Goal: Task Accomplishment & Management: Use online tool/utility

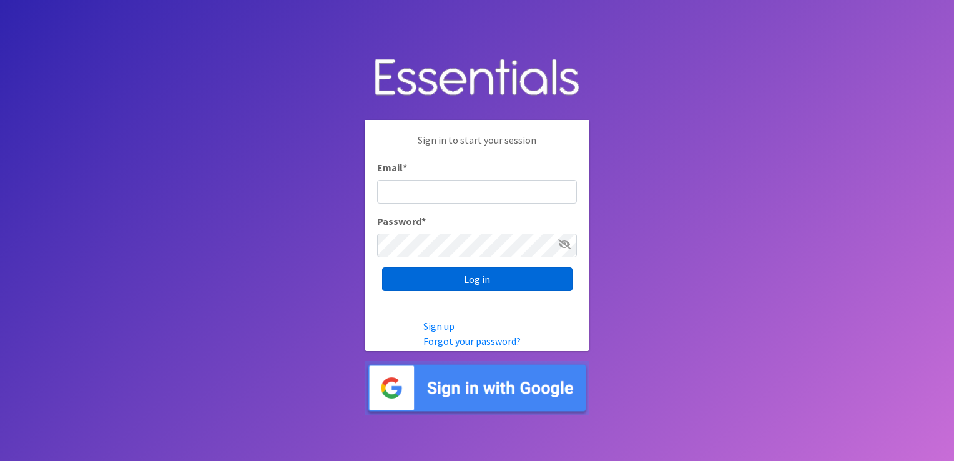
type input "[PERSON_NAME][EMAIL_ADDRESS][DOMAIN_NAME]"
click at [430, 276] on input "Log in" at bounding box center [477, 279] width 190 height 24
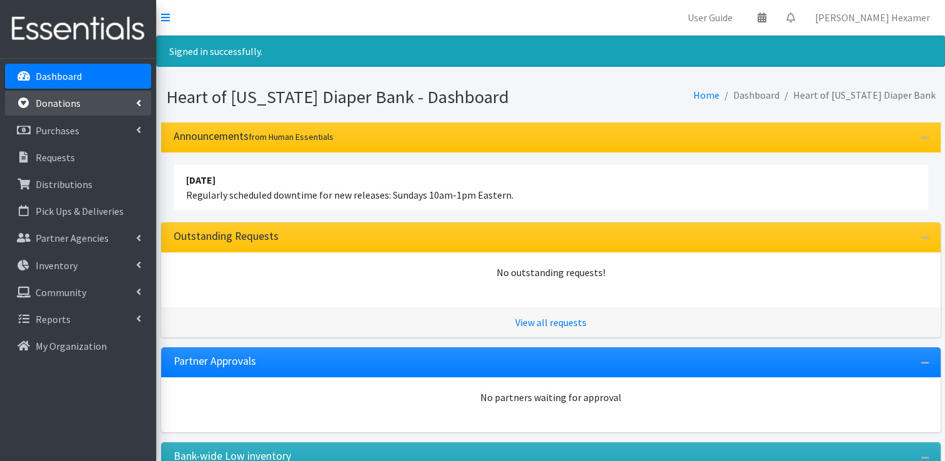
click at [73, 109] on p "Donations" at bounding box center [58, 103] width 45 height 12
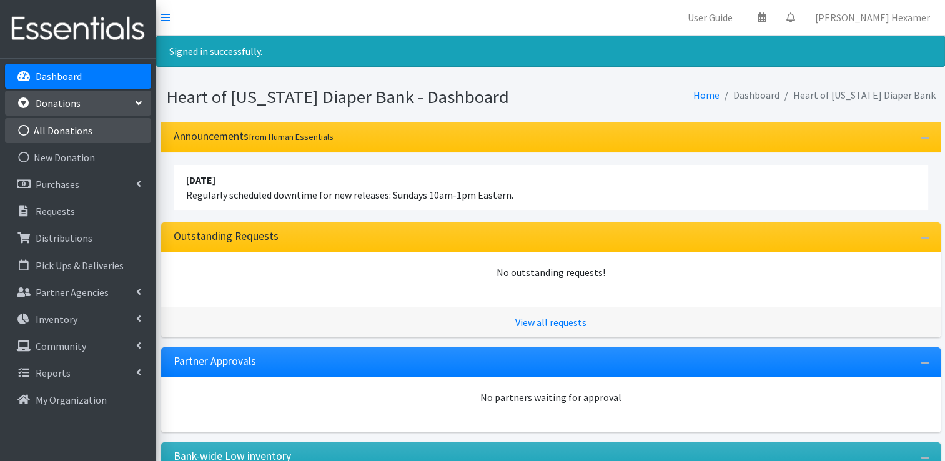
click at [69, 133] on link "All Donations" at bounding box center [78, 130] width 146 height 25
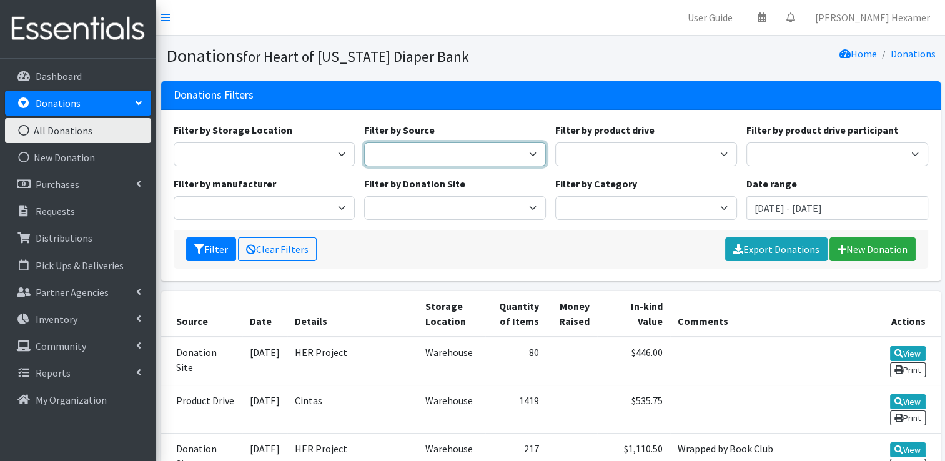
click at [471, 150] on select "Donation Site Manufacturer Misc. Donation Product Drive" at bounding box center [455, 154] width 182 height 24
select select "Product Drive"
click at [364, 142] on select "Donation Site Manufacturer Misc. Donation Product Drive" at bounding box center [455, 154] width 182 height 24
click at [769, 211] on input "[DATE] - [DATE]" at bounding box center [837, 208] width 182 height 24
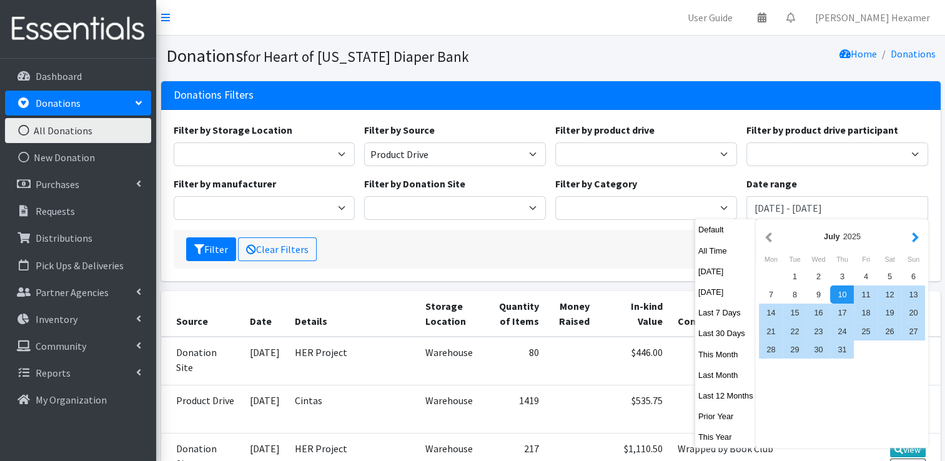
click at [908, 238] on button "button" at bounding box center [914, 236] width 13 height 16
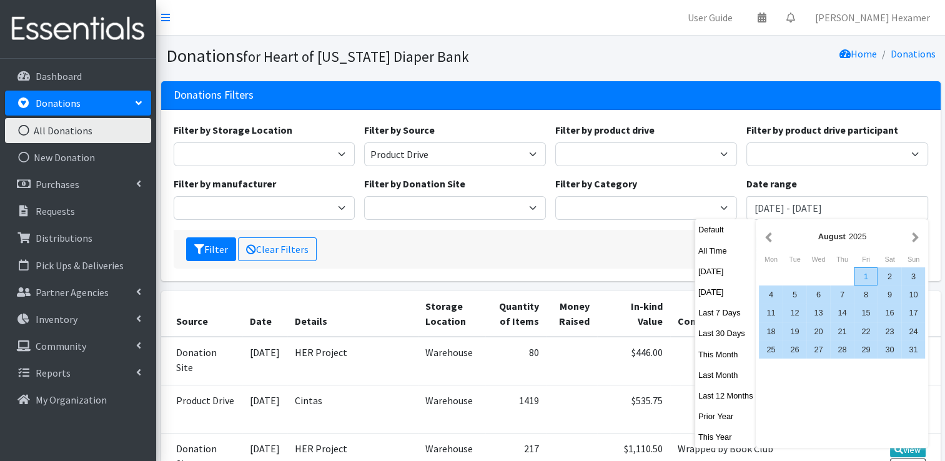
click at [862, 280] on div "1" at bounding box center [865, 276] width 24 height 18
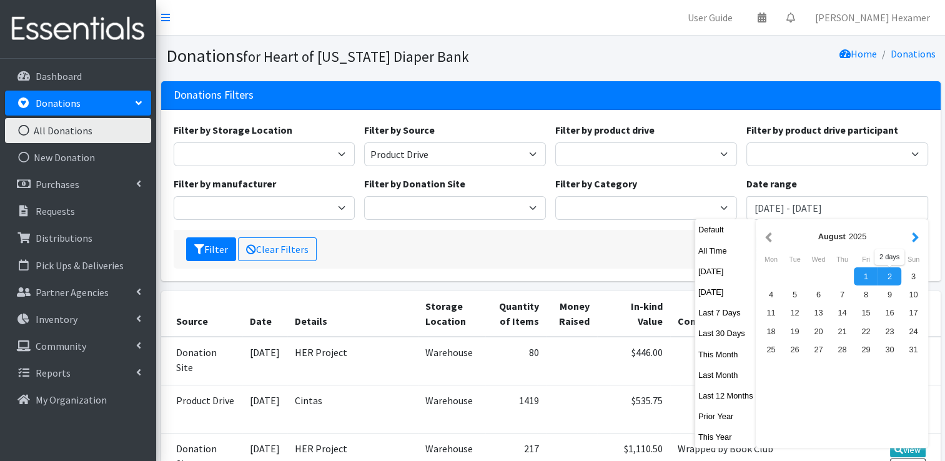
click at [914, 233] on button "button" at bounding box center [914, 236] width 13 height 16
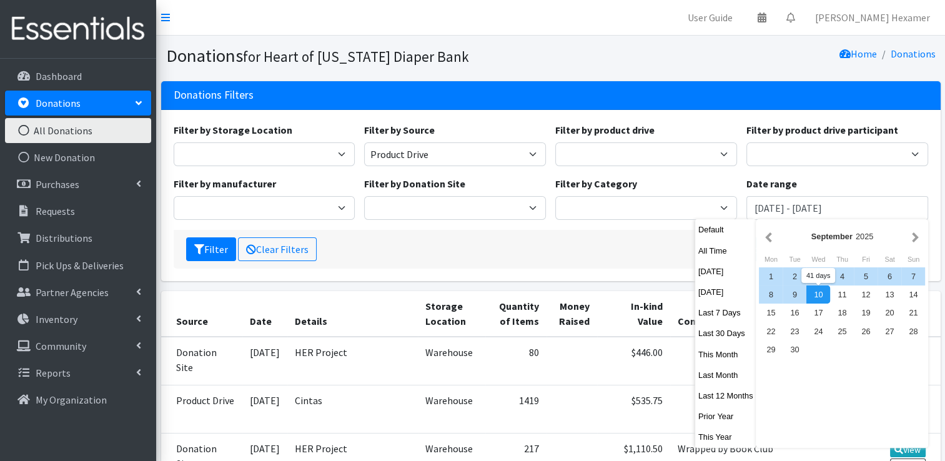
click at [821, 293] on div "10" at bounding box center [818, 294] width 24 height 18
type input "August 1, 2025 - September 10, 2025"
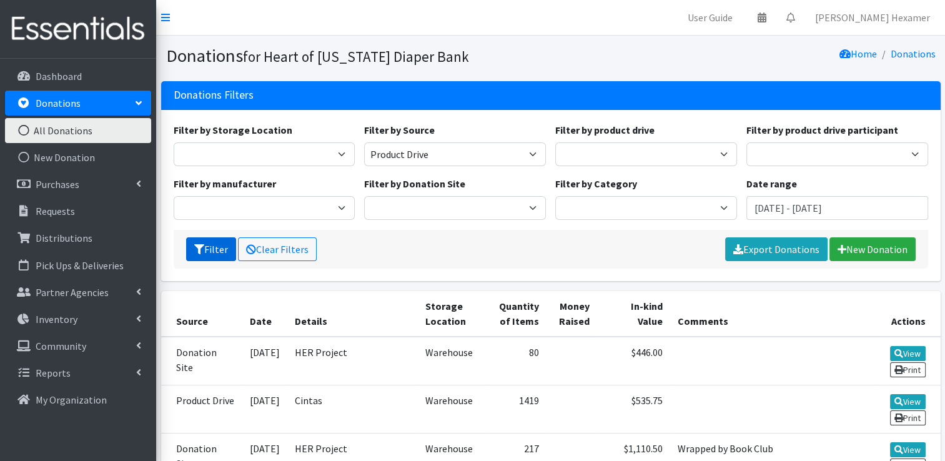
click at [202, 238] on button "Filter" at bounding box center [211, 249] width 50 height 24
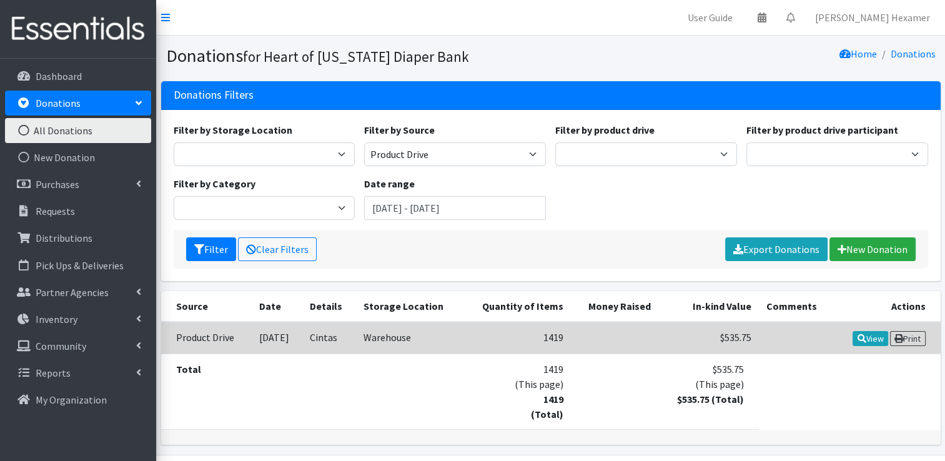
click at [342, 334] on td "Cintas" at bounding box center [329, 338] width 54 height 32
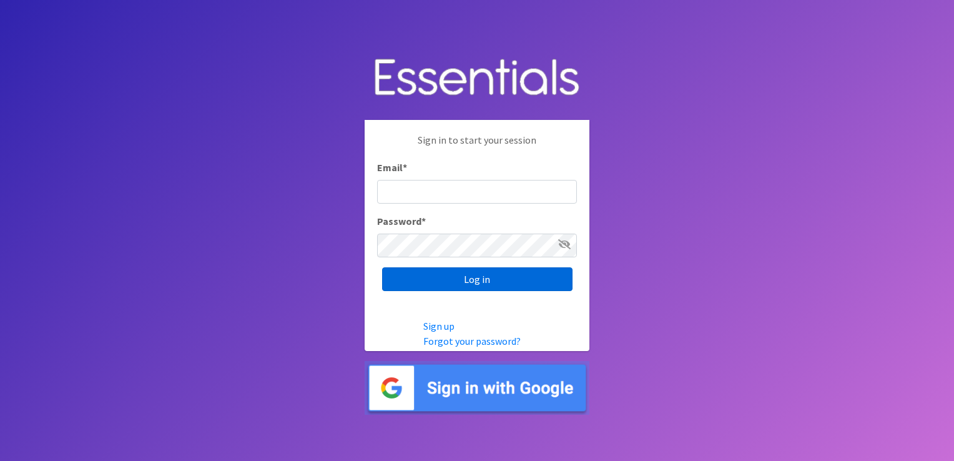
type input "shannon@HeartofOhiodiaperbank.org"
click at [440, 286] on input "Log in" at bounding box center [477, 279] width 190 height 24
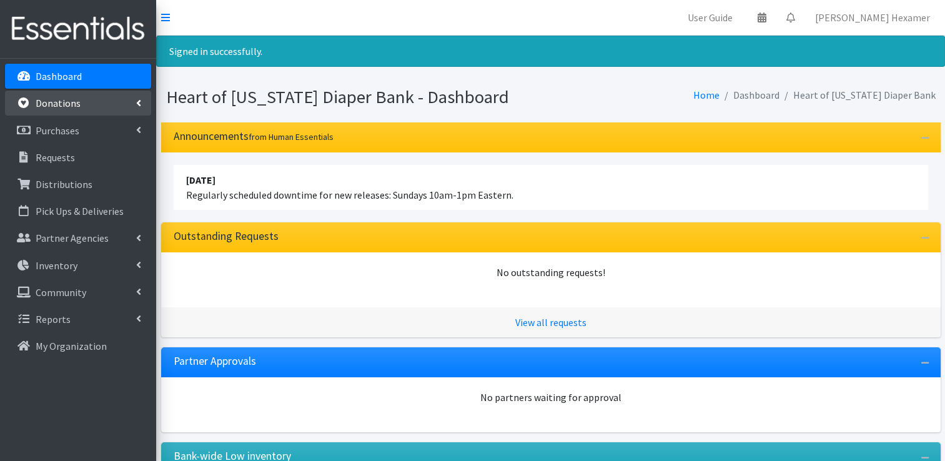
click at [73, 105] on p "Donations" at bounding box center [58, 103] width 45 height 12
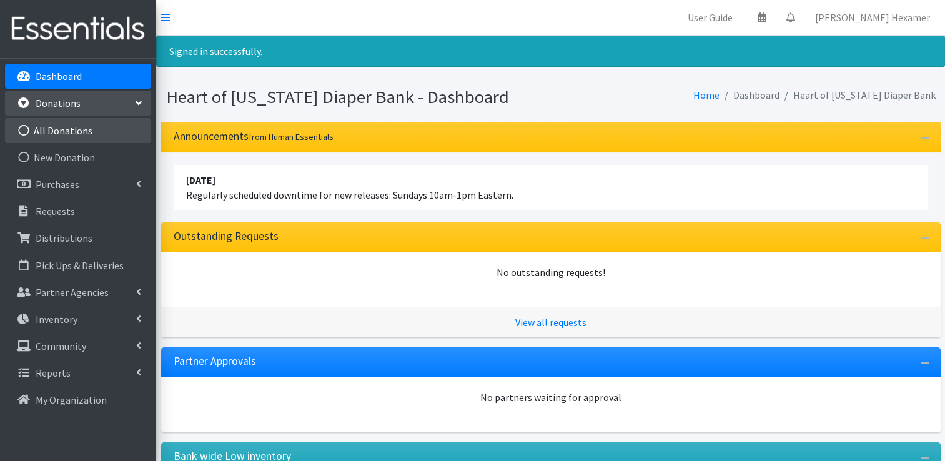
click at [91, 132] on link "All Donations" at bounding box center [78, 130] width 146 height 25
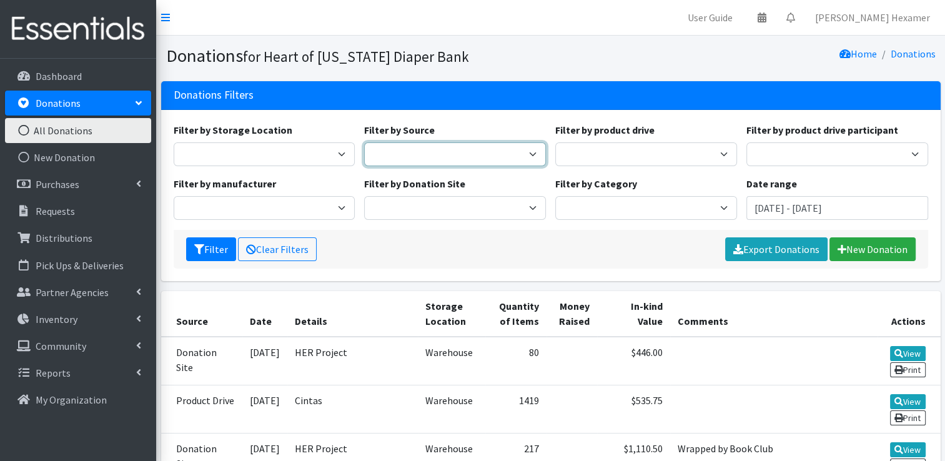
click at [447, 142] on select "Donation Site Manufacturer Misc. Donation Product Drive" at bounding box center [455, 154] width 182 height 24
select select "Product Drive"
click at [364, 142] on select "Donation Site Manufacturer Misc. Donation Product Drive" at bounding box center [455, 154] width 182 height 24
click at [784, 205] on input "[DATE] - [DATE]" at bounding box center [837, 208] width 182 height 24
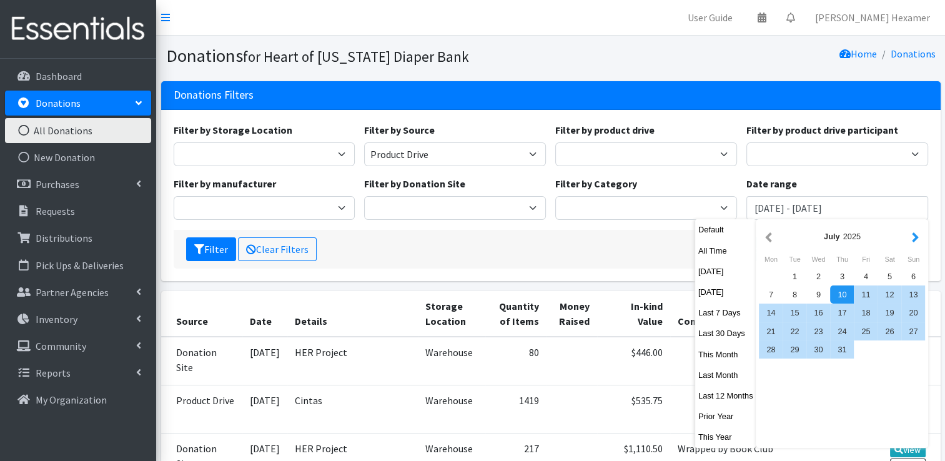
click at [914, 236] on button "button" at bounding box center [914, 236] width 13 height 16
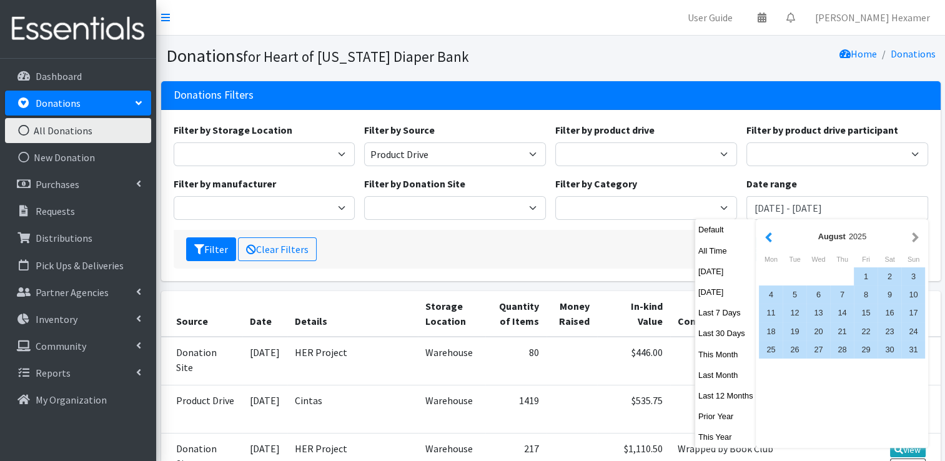
click at [772, 237] on button "button" at bounding box center [768, 236] width 13 height 16
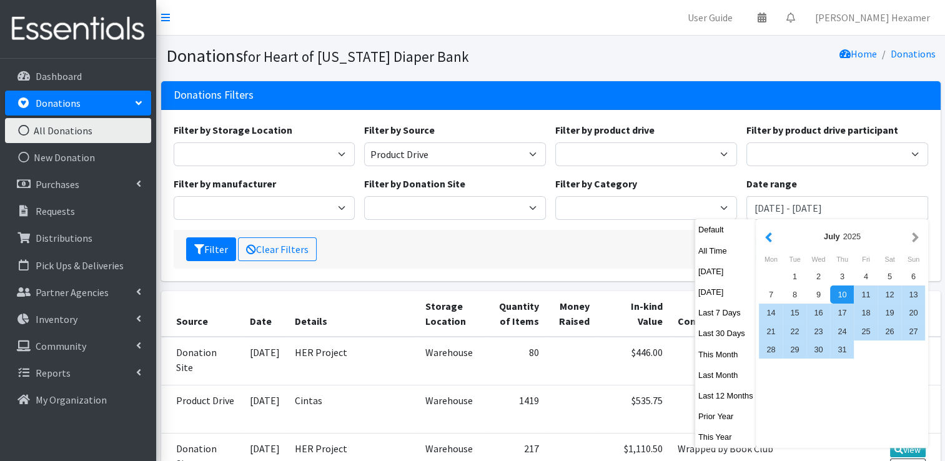
click at [768, 239] on button "button" at bounding box center [768, 236] width 13 height 16
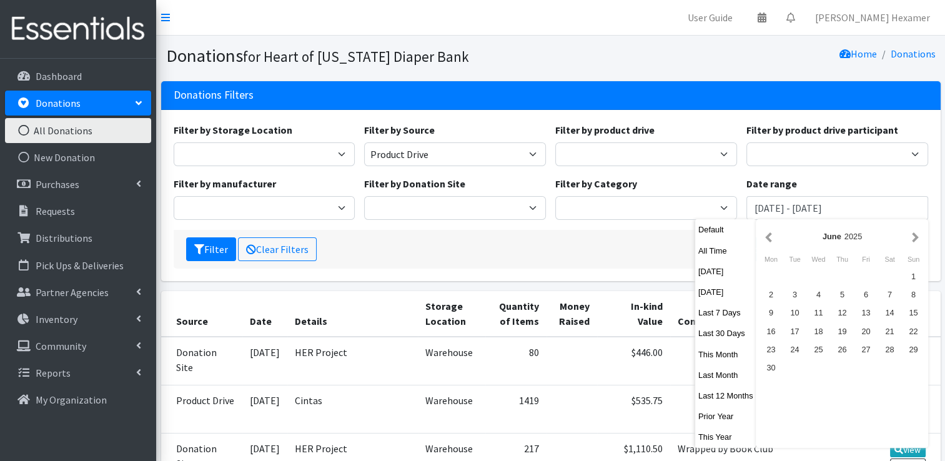
click at [768, 239] on button "button" at bounding box center [768, 236] width 13 height 16
click at [839, 276] on div "1" at bounding box center [842, 276] width 24 height 18
click at [910, 240] on button "button" at bounding box center [914, 236] width 13 height 16
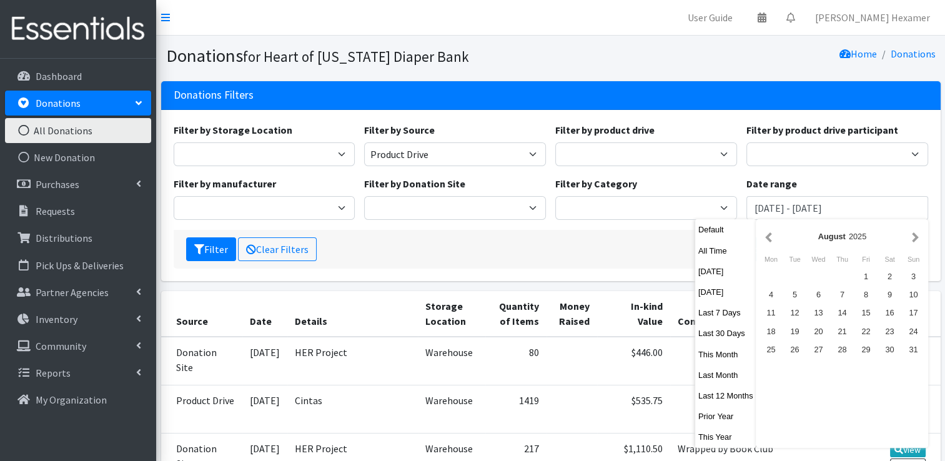
click at [910, 240] on button "button" at bounding box center [914, 236] width 13 height 16
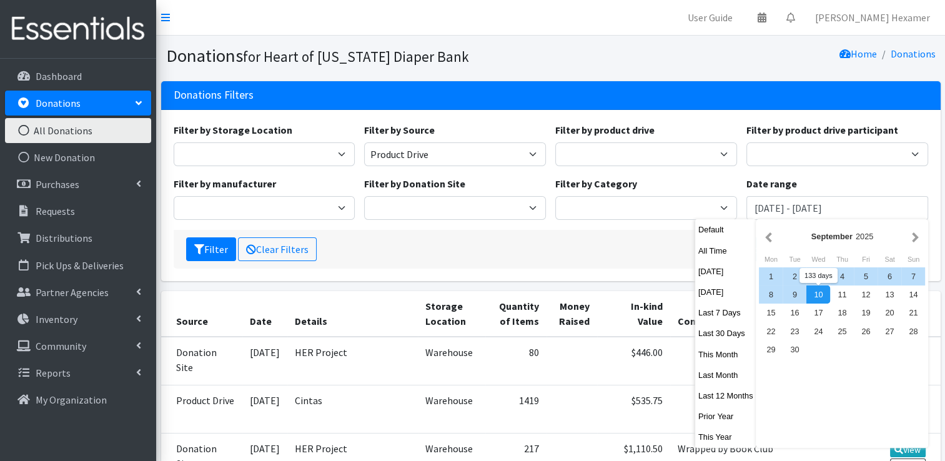
click at [823, 291] on div "10" at bounding box center [818, 294] width 24 height 18
type input "[DATE] - [DATE]"
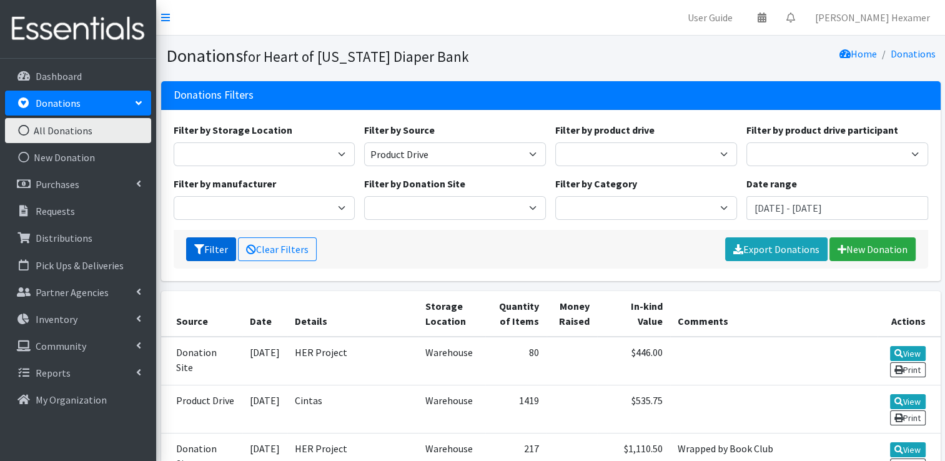
click at [225, 249] on button "Filter" at bounding box center [211, 249] width 50 height 24
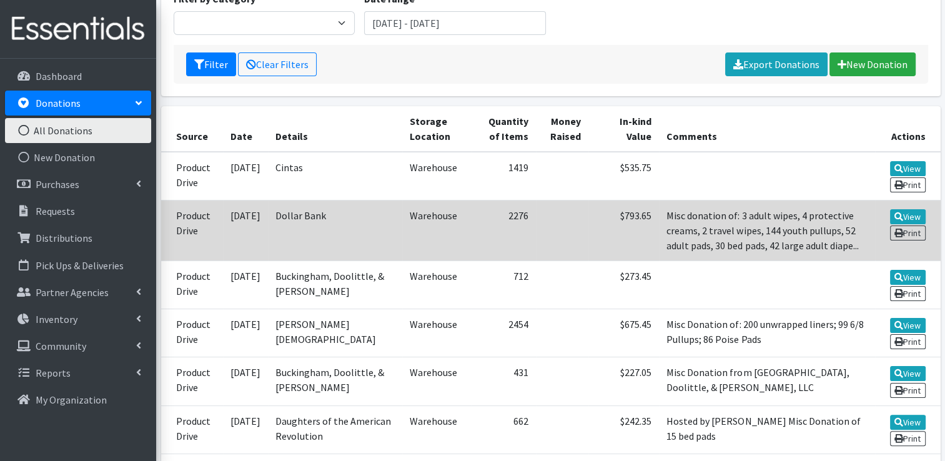
scroll to position [158, 0]
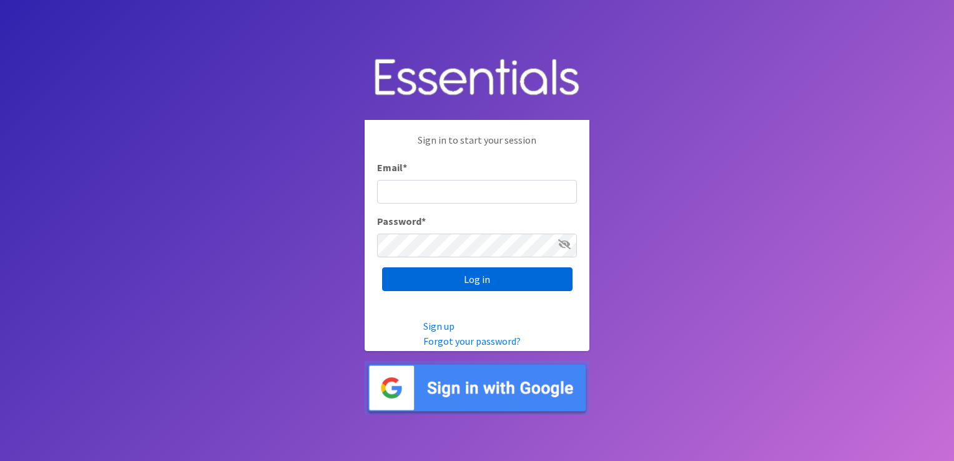
type input "[PERSON_NAME][EMAIL_ADDRESS][DOMAIN_NAME]"
click at [443, 289] on input "Log in" at bounding box center [477, 279] width 190 height 24
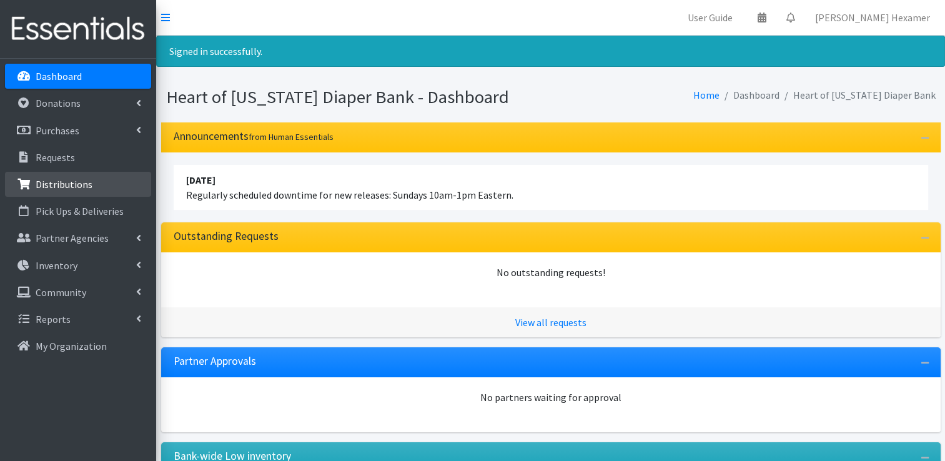
click at [63, 183] on p "Distributions" at bounding box center [64, 184] width 57 height 12
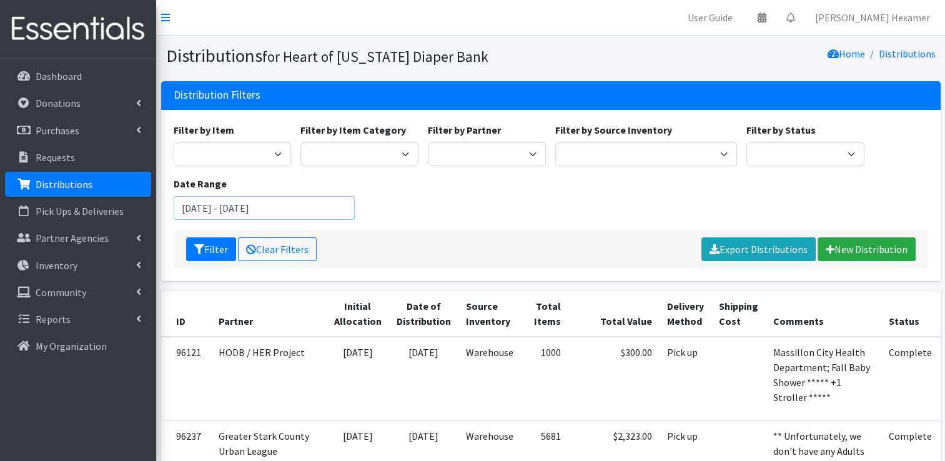
click at [287, 202] on input "July 10, 2025 - October 10, 2025" at bounding box center [265, 208] width 182 height 24
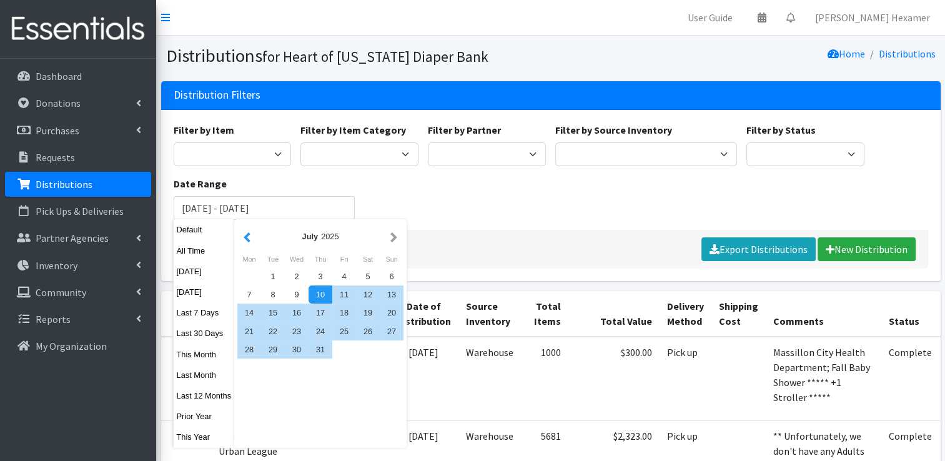
click at [245, 234] on button "button" at bounding box center [246, 236] width 13 height 16
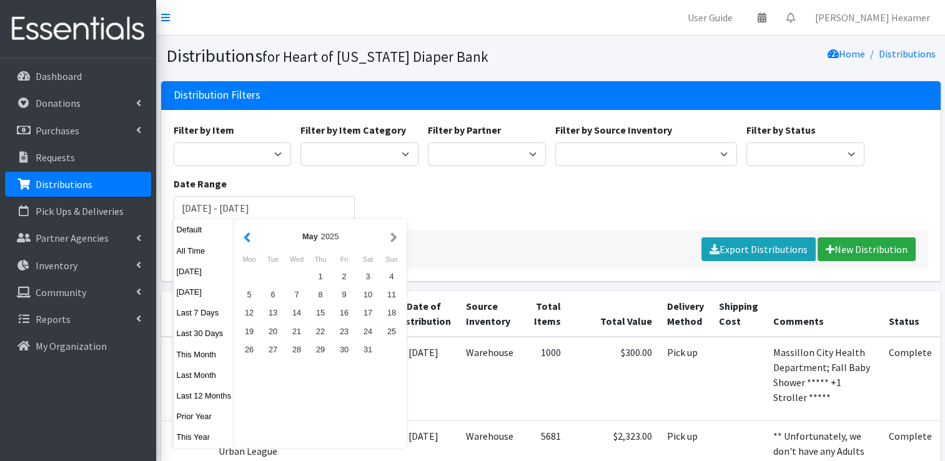
click at [245, 234] on button "button" at bounding box center [246, 236] width 13 height 16
click at [298, 280] on div "1" at bounding box center [297, 276] width 24 height 18
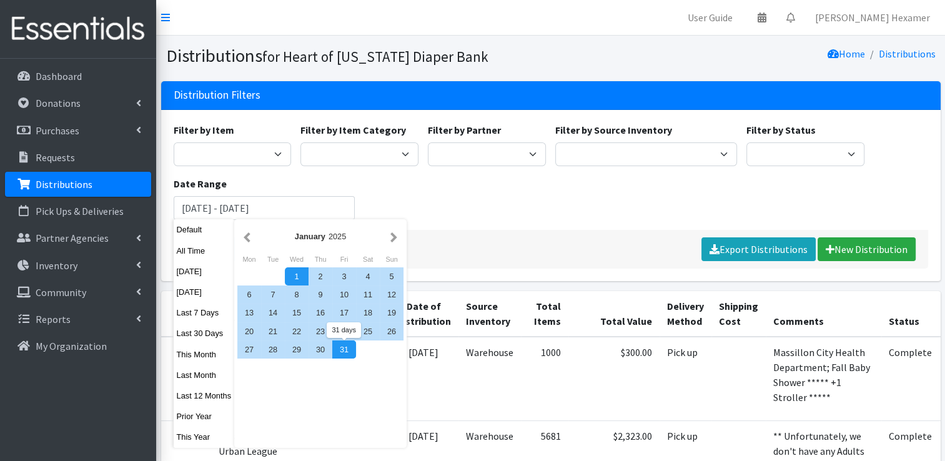
click at [342, 354] on div "31" at bounding box center [344, 349] width 24 height 18
type input "January 1, 2025 - January 31, 2025"
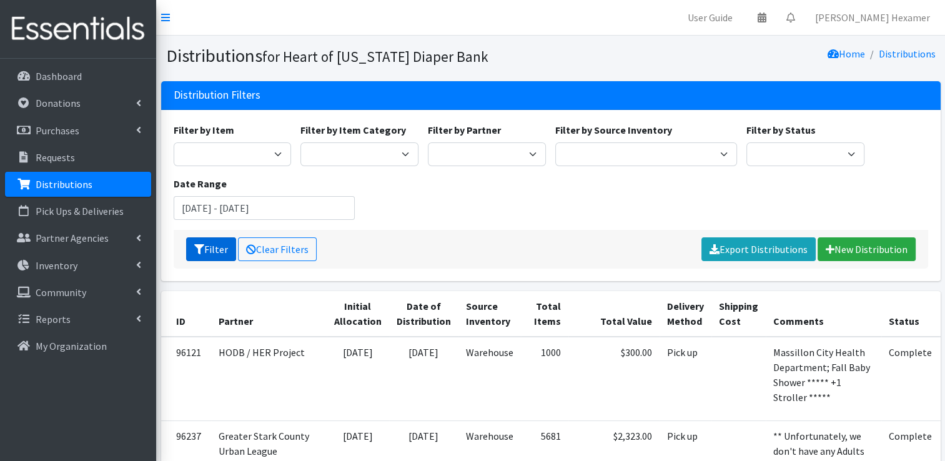
click at [207, 246] on button "Filter" at bounding box center [211, 249] width 50 height 24
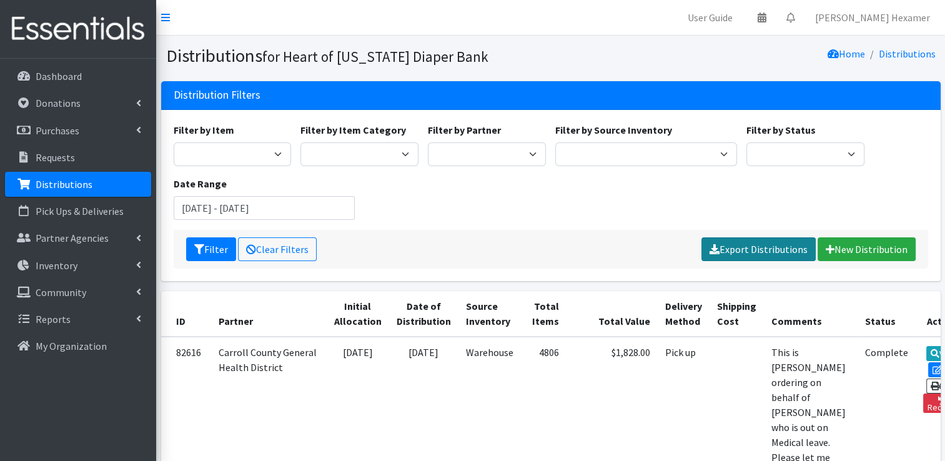
click at [781, 248] on link "Export Distributions" at bounding box center [758, 249] width 114 height 24
click at [323, 210] on input "January 1, 2025 - January 31, 2025" at bounding box center [265, 208] width 182 height 24
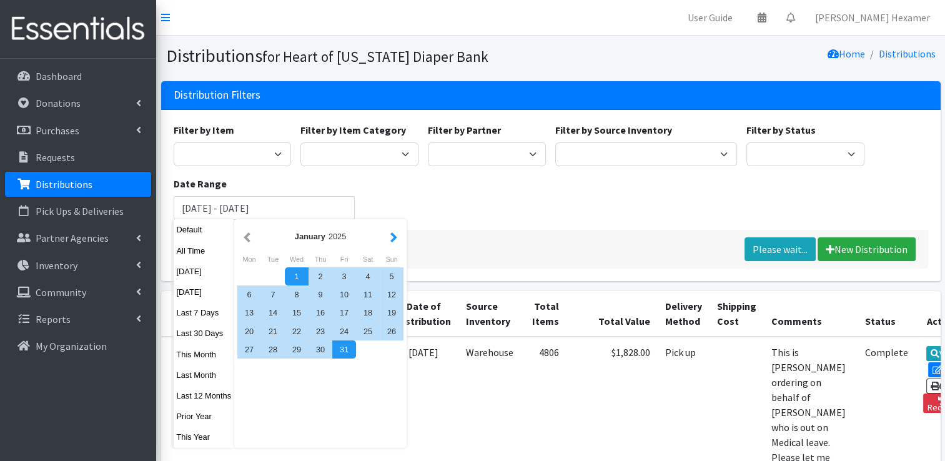
click at [396, 240] on button "button" at bounding box center [393, 236] width 13 height 16
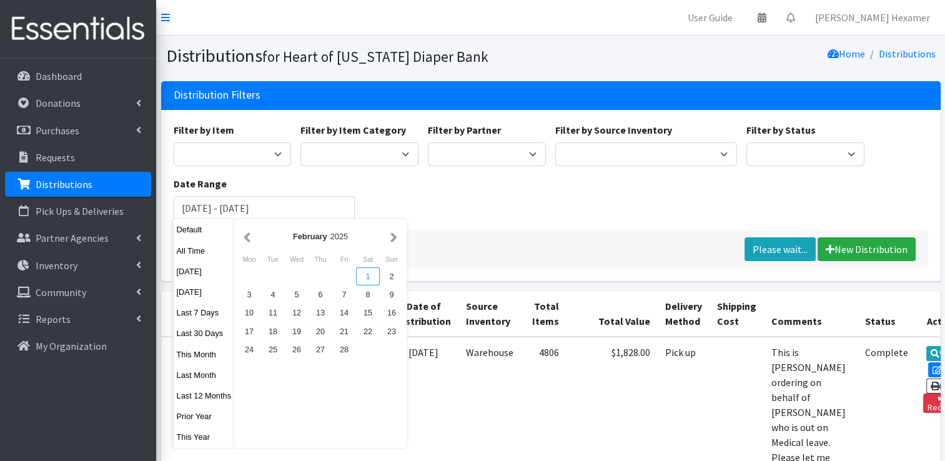
click at [364, 271] on div "1" at bounding box center [368, 276] width 24 height 18
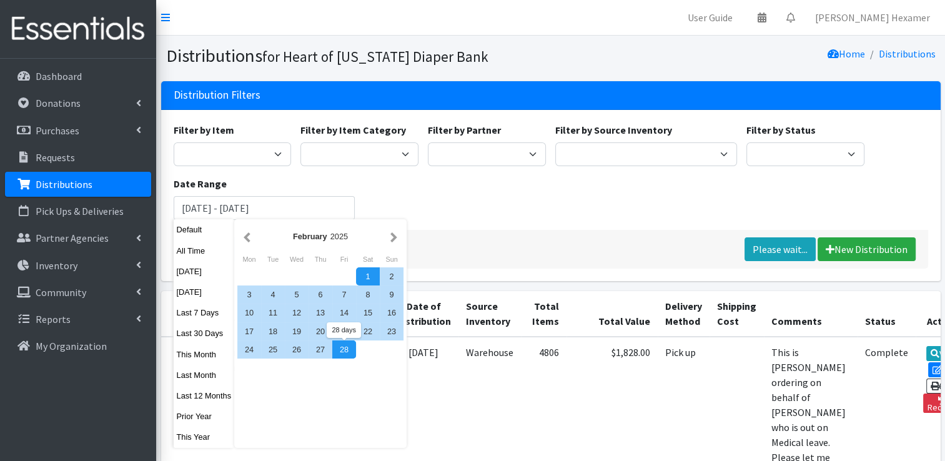
click at [333, 356] on div "28" at bounding box center [344, 349] width 24 height 18
type input "February 1, 2025 - February 28, 2025"
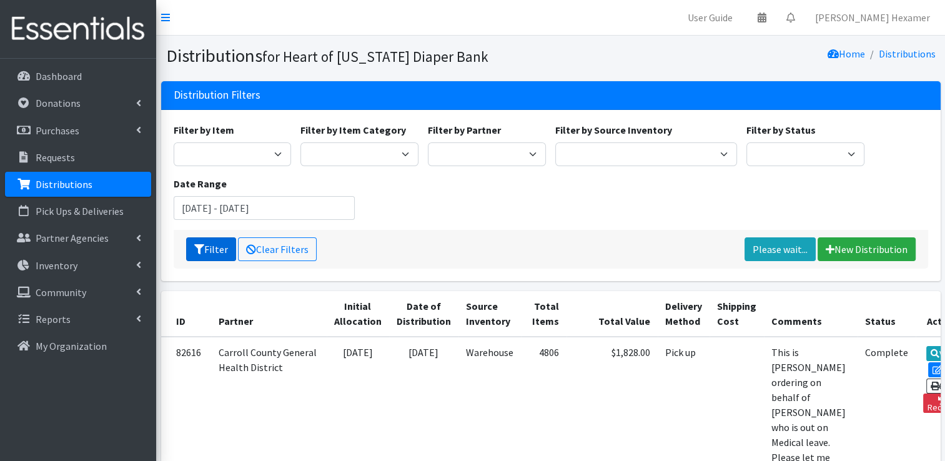
click at [200, 253] on icon "submit" at bounding box center [199, 249] width 10 height 10
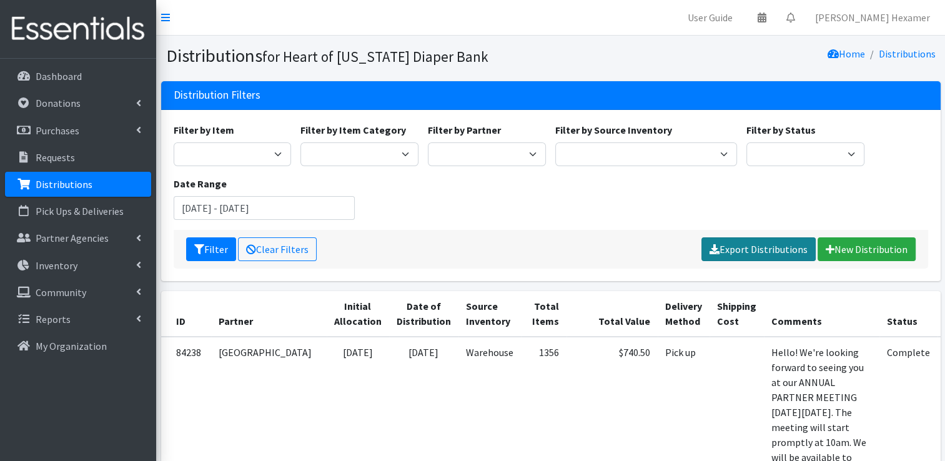
click at [783, 248] on link "Export Distributions" at bounding box center [758, 249] width 114 height 24
click at [235, 209] on input "[DATE] - [DATE]" at bounding box center [265, 208] width 182 height 24
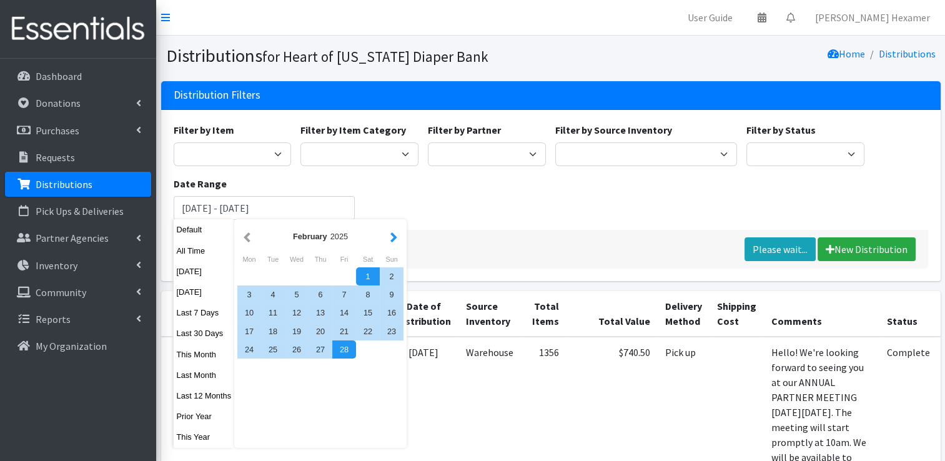
click at [396, 239] on button "button" at bounding box center [393, 236] width 13 height 16
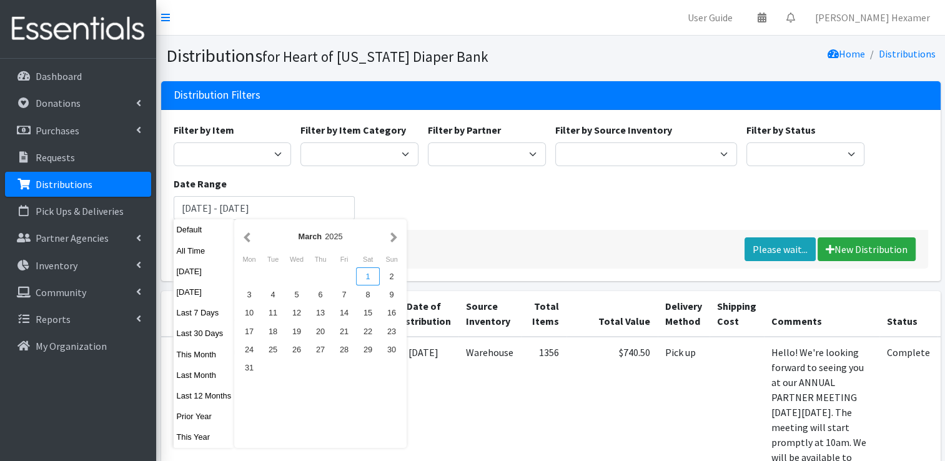
click at [365, 274] on div "1" at bounding box center [368, 276] width 24 height 18
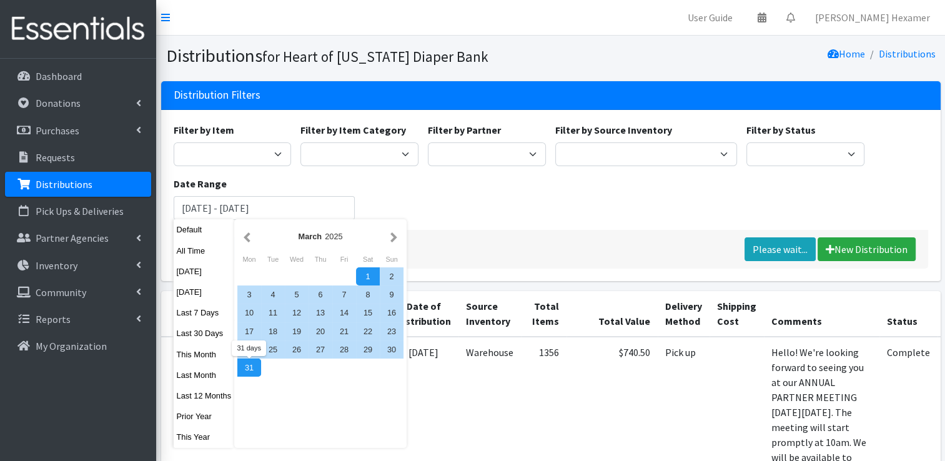
click at [244, 367] on div "31" at bounding box center [249, 367] width 24 height 18
type input "[DATE] - [DATE]"
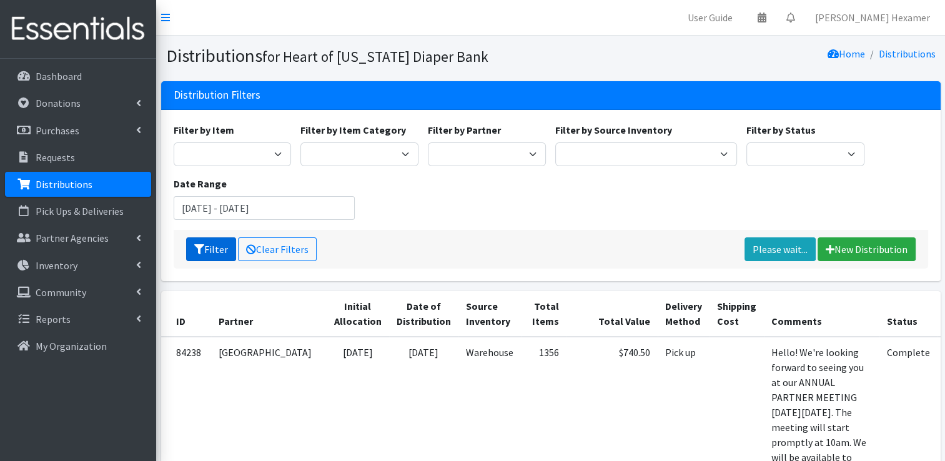
click at [200, 248] on icon "submit" at bounding box center [199, 249] width 10 height 10
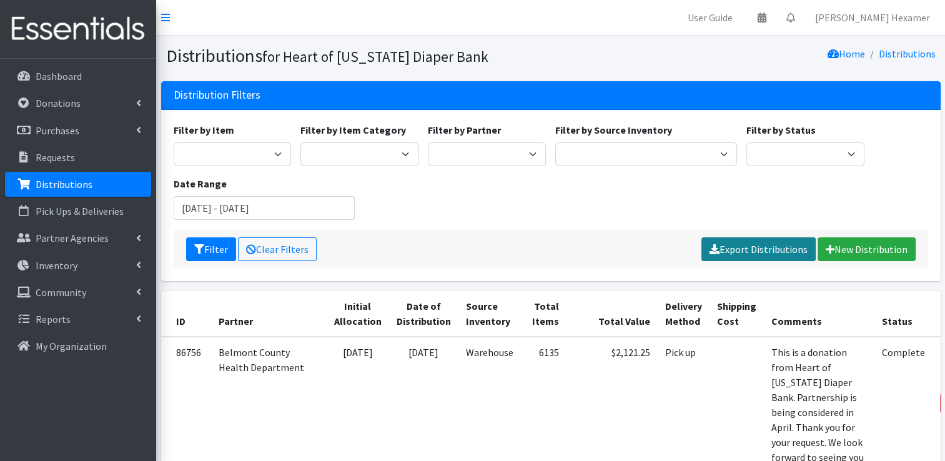
click at [764, 248] on link "Export Distributions" at bounding box center [758, 249] width 114 height 24
click at [278, 204] on input "[DATE] - [DATE]" at bounding box center [265, 208] width 182 height 24
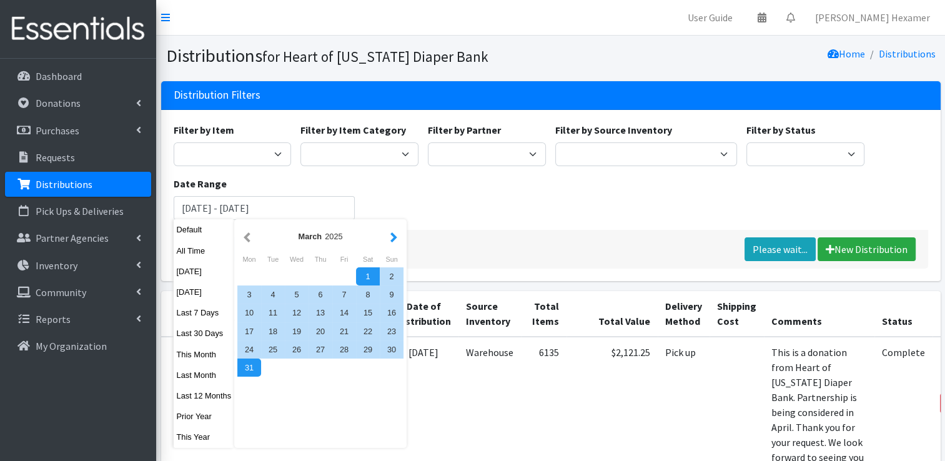
click at [396, 237] on button "button" at bounding box center [393, 236] width 13 height 16
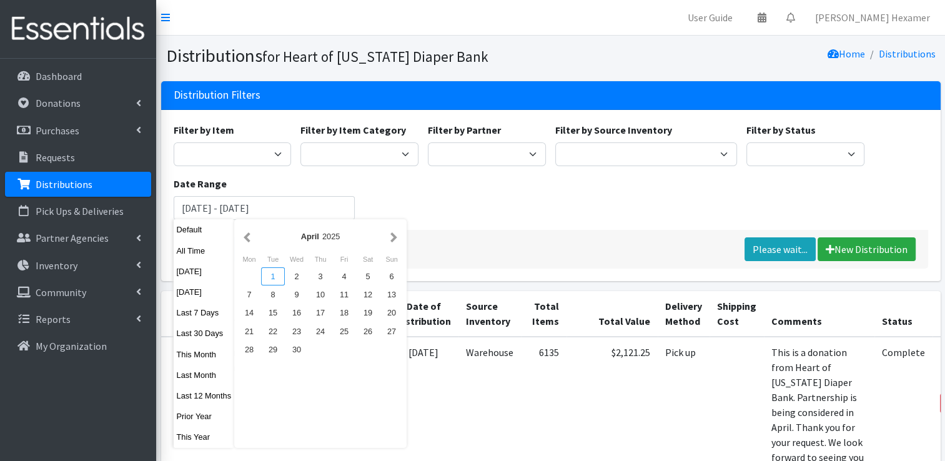
click at [272, 273] on div "1" at bounding box center [273, 276] width 24 height 18
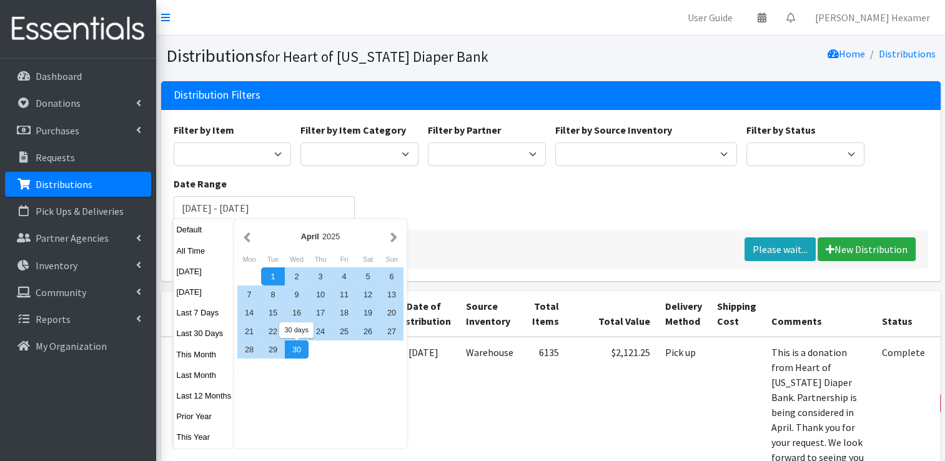
click at [295, 349] on div "30" at bounding box center [297, 349] width 24 height 18
type input "[DATE] - [DATE]"
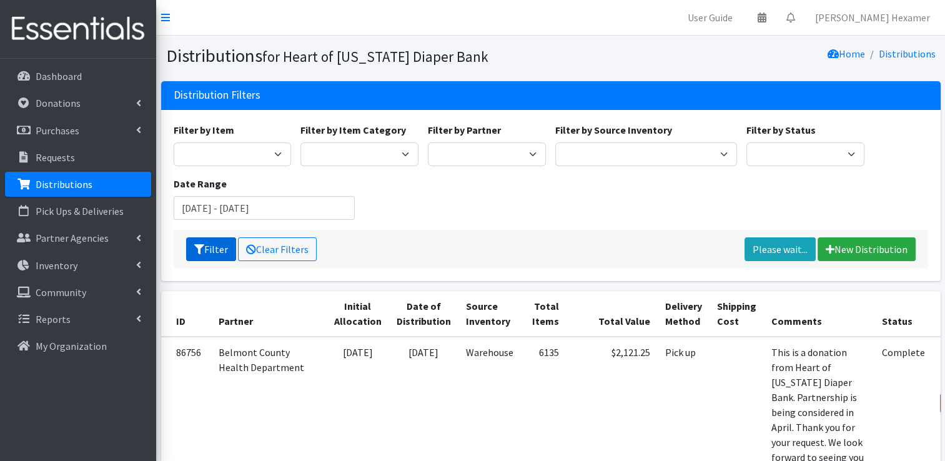
click at [192, 242] on button "Filter" at bounding box center [211, 249] width 50 height 24
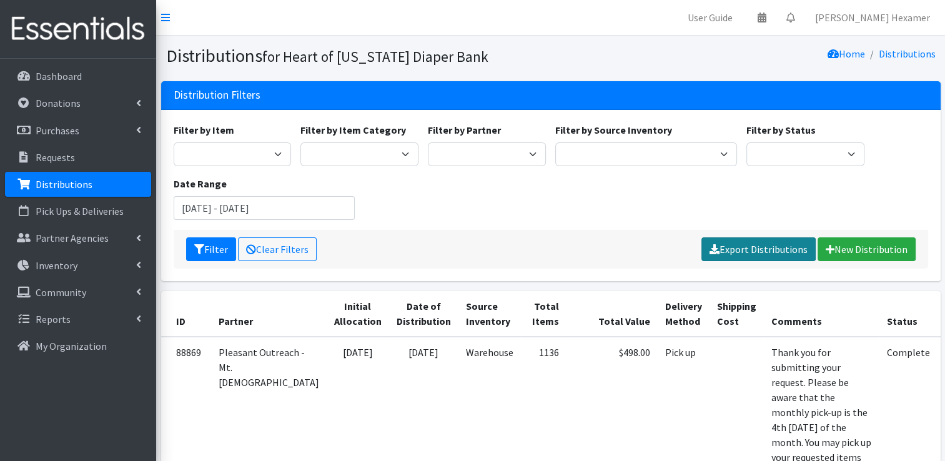
click at [740, 258] on link "Export Distributions" at bounding box center [758, 249] width 114 height 24
click at [227, 220] on div "Filter by Item Adult Large Adult Medium Adult Small Adult X Large Adult X-Small…" at bounding box center [550, 175] width 763 height 107
click at [227, 209] on input "[DATE] - [DATE]" at bounding box center [265, 208] width 182 height 24
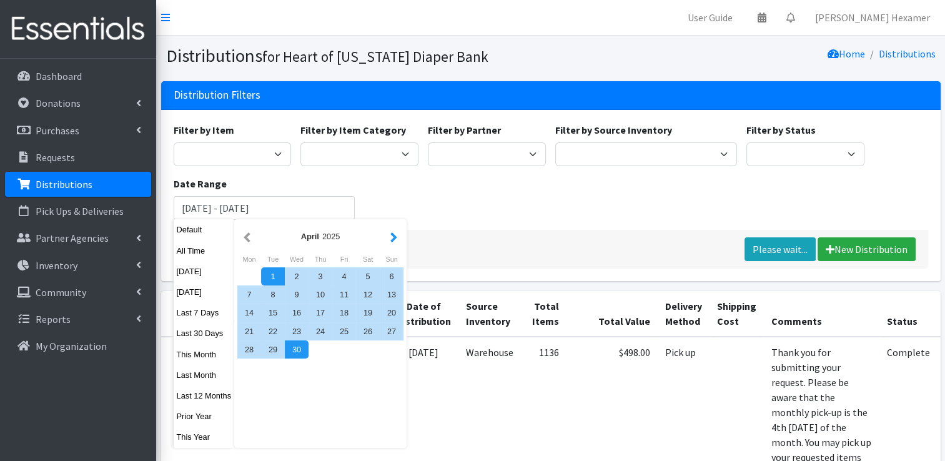
click at [389, 239] on button "button" at bounding box center [393, 236] width 13 height 16
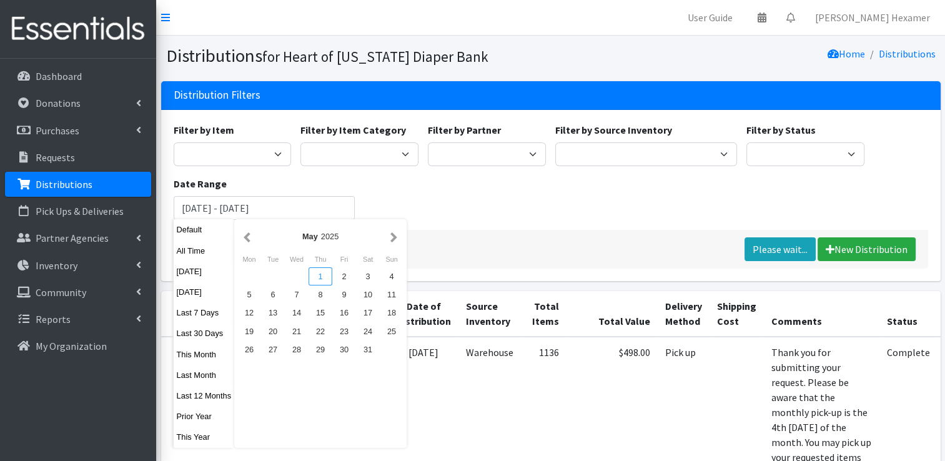
click at [317, 273] on div "1" at bounding box center [320, 276] width 24 height 18
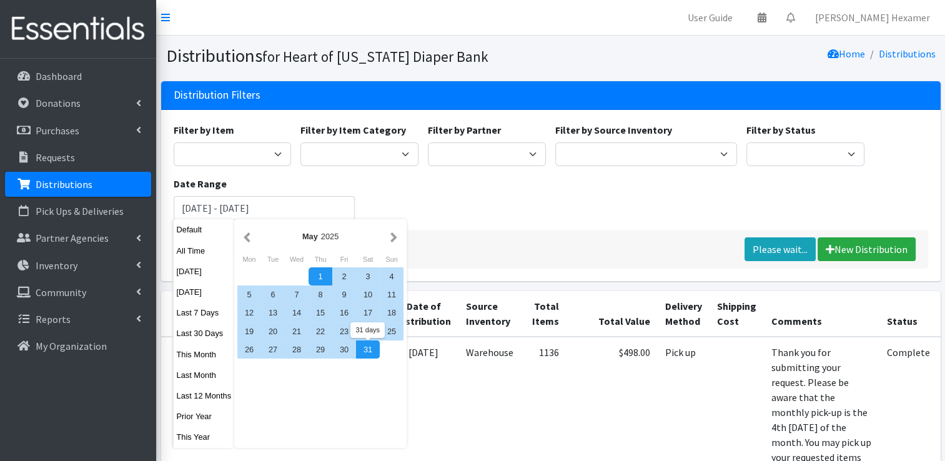
click at [363, 358] on div "31" at bounding box center [368, 349] width 24 height 18
type input "[DATE] - [DATE]"
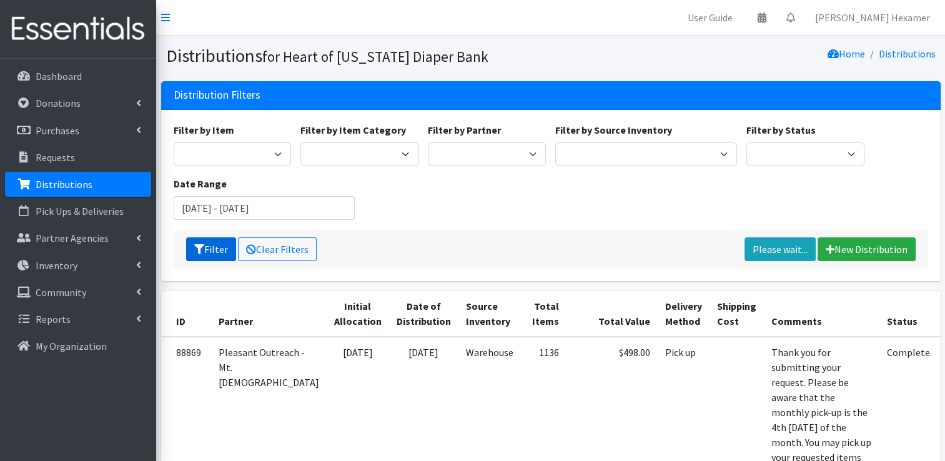
click at [188, 248] on button "Filter" at bounding box center [211, 249] width 50 height 24
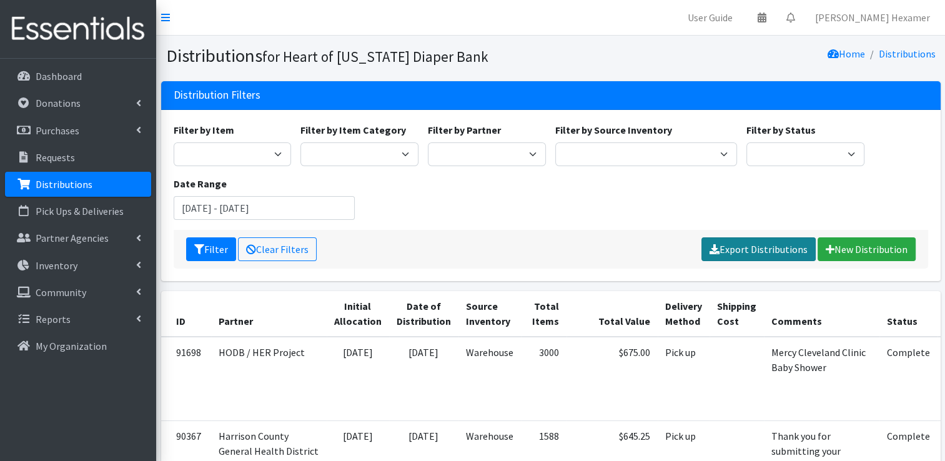
click at [765, 247] on link "Export Distributions" at bounding box center [758, 249] width 114 height 24
click at [268, 205] on input "[DATE] - [DATE]" at bounding box center [265, 208] width 182 height 24
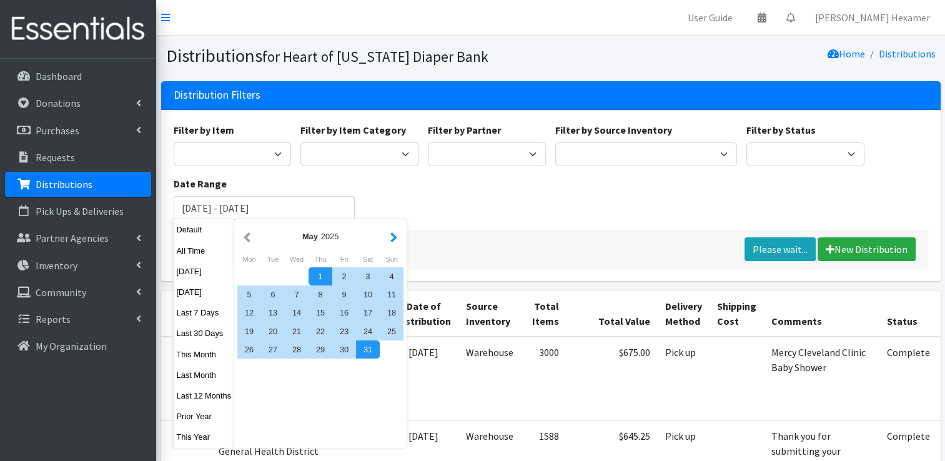
click at [395, 242] on button "button" at bounding box center [393, 236] width 13 height 16
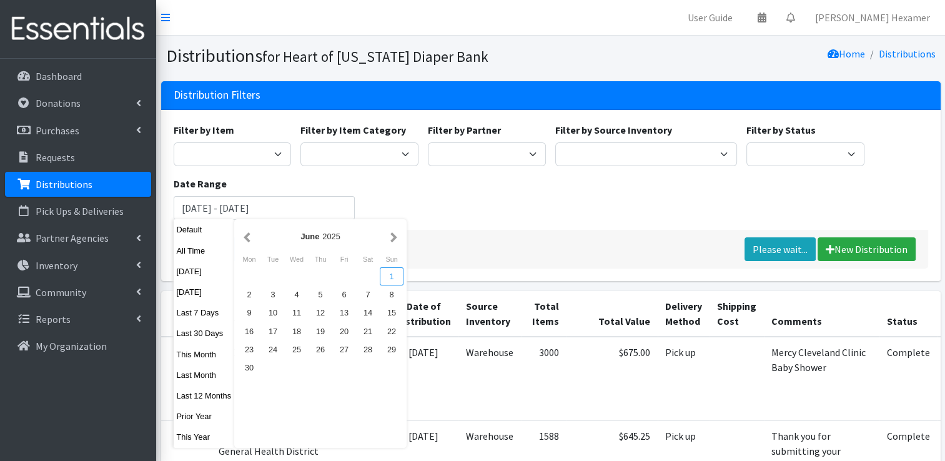
click at [389, 277] on div "1" at bounding box center [392, 276] width 24 height 18
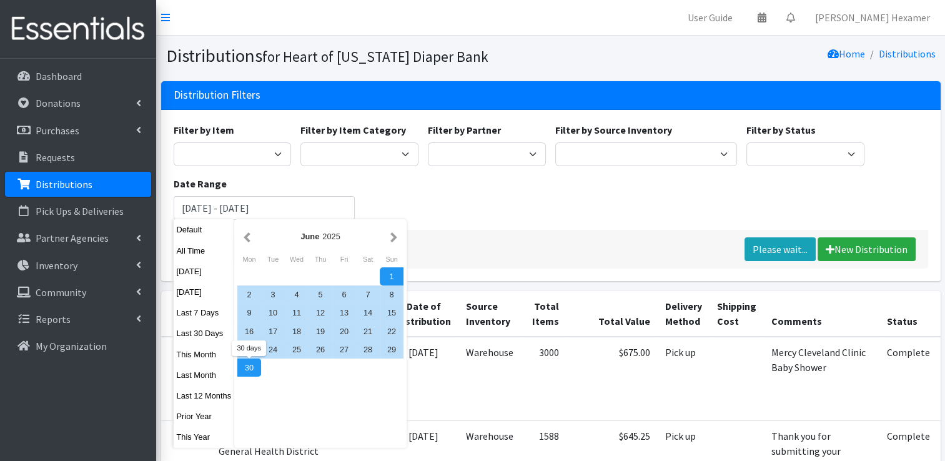
click at [247, 366] on div "30" at bounding box center [249, 367] width 24 height 18
type input "[DATE] - [DATE]"
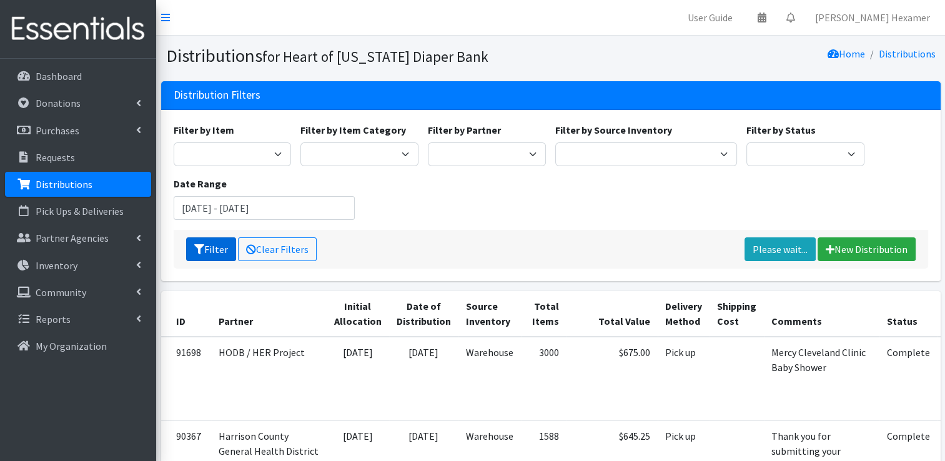
click at [200, 248] on icon "submit" at bounding box center [199, 249] width 10 height 10
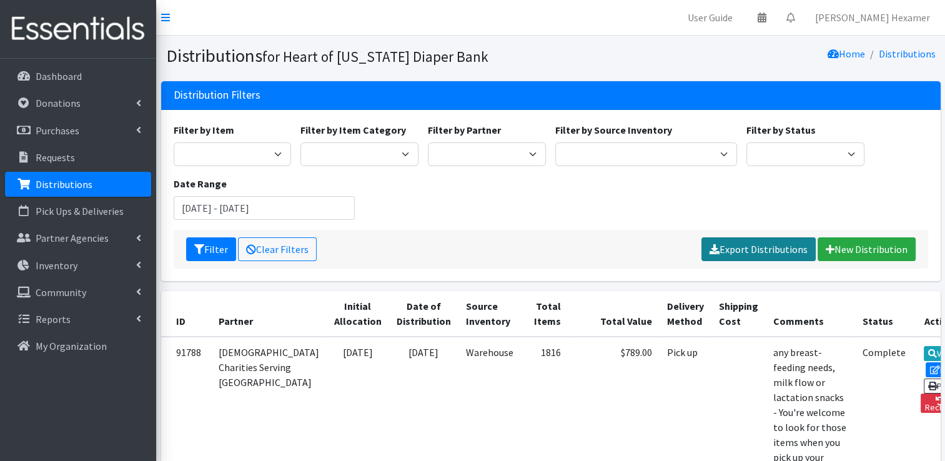
click at [725, 246] on link "Export Distributions" at bounding box center [758, 249] width 114 height 24
click at [303, 216] on input "[DATE] - [DATE]" at bounding box center [265, 208] width 182 height 24
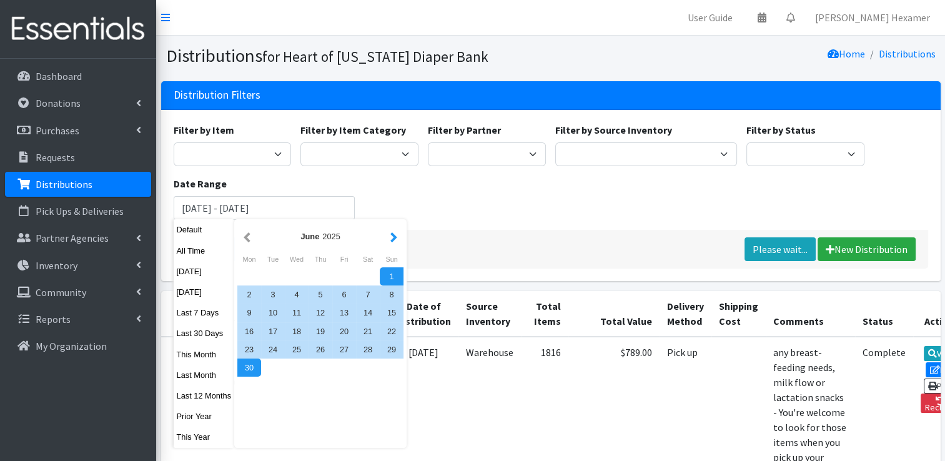
click at [393, 240] on button "button" at bounding box center [393, 236] width 13 height 16
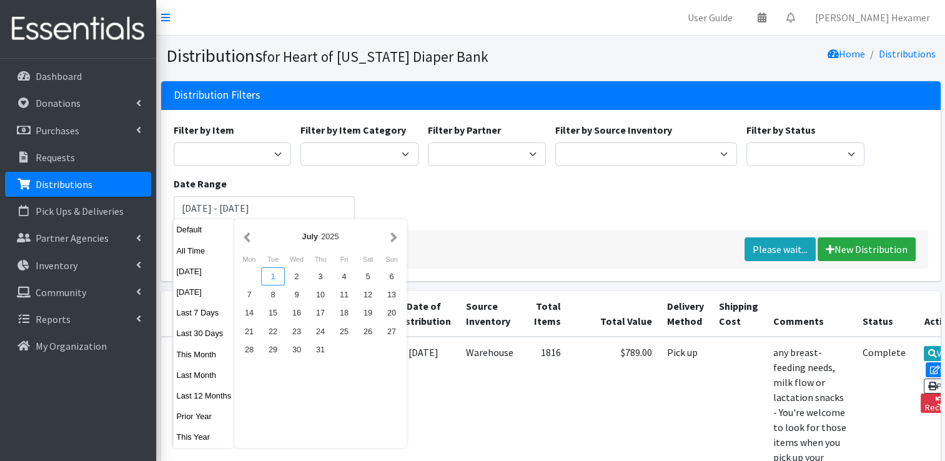
click at [277, 275] on div "1" at bounding box center [273, 276] width 24 height 18
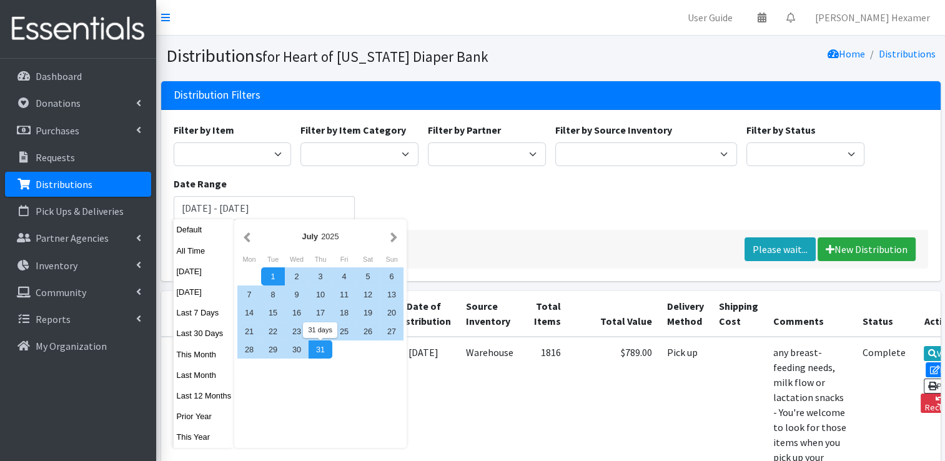
click at [319, 351] on div "31" at bounding box center [320, 349] width 24 height 18
type input "[DATE] - [DATE]"
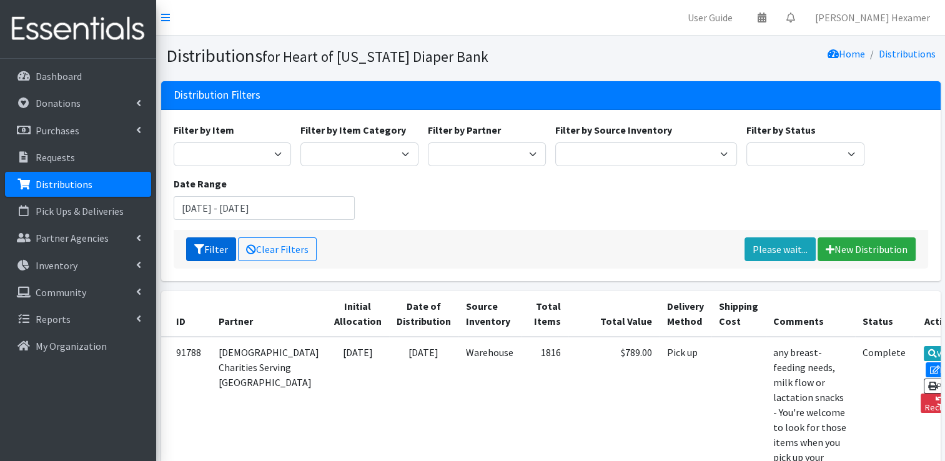
click at [207, 251] on button "Filter" at bounding box center [211, 249] width 50 height 24
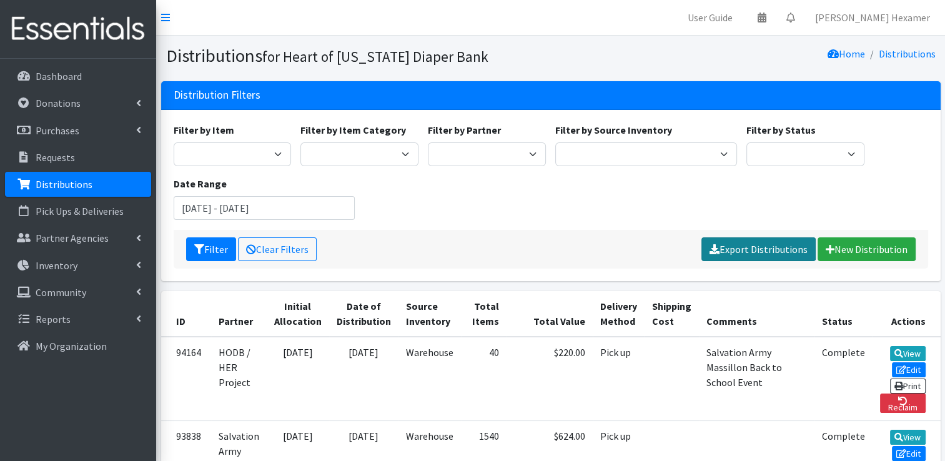
click at [784, 252] on link "Export Distributions" at bounding box center [758, 249] width 114 height 24
click at [415, 201] on div "Filter by Item Adult Large Adult Medium Adult Small Adult X Large Adult X-Small…" at bounding box center [550, 175] width 763 height 107
click at [205, 243] on button "Filter" at bounding box center [211, 249] width 50 height 24
click at [766, 250] on link "Export Distributions" at bounding box center [758, 249] width 114 height 24
click at [315, 201] on input "July 1, 2025 - July 31, 2025" at bounding box center [265, 208] width 182 height 24
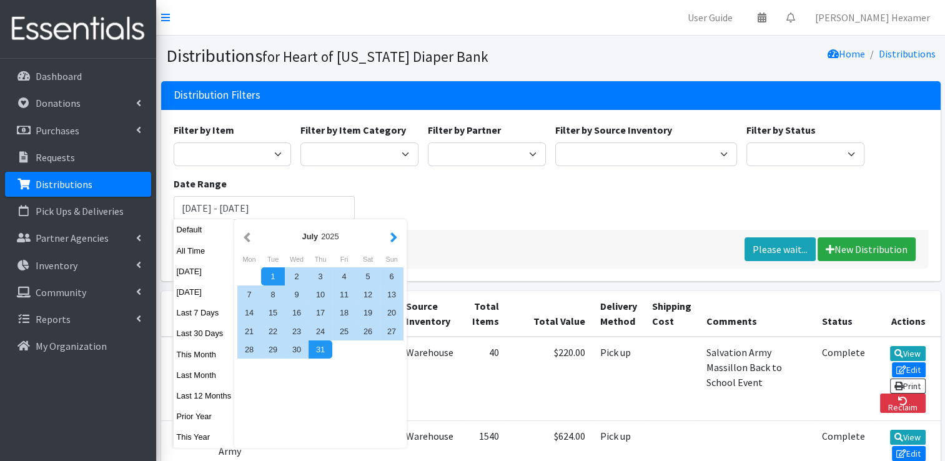
click at [392, 234] on button "button" at bounding box center [393, 236] width 13 height 16
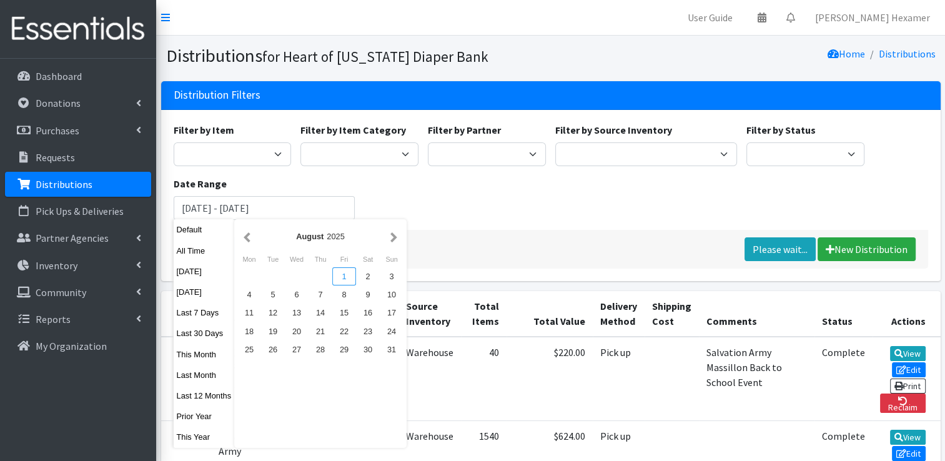
click at [338, 273] on div "1" at bounding box center [344, 276] width 24 height 18
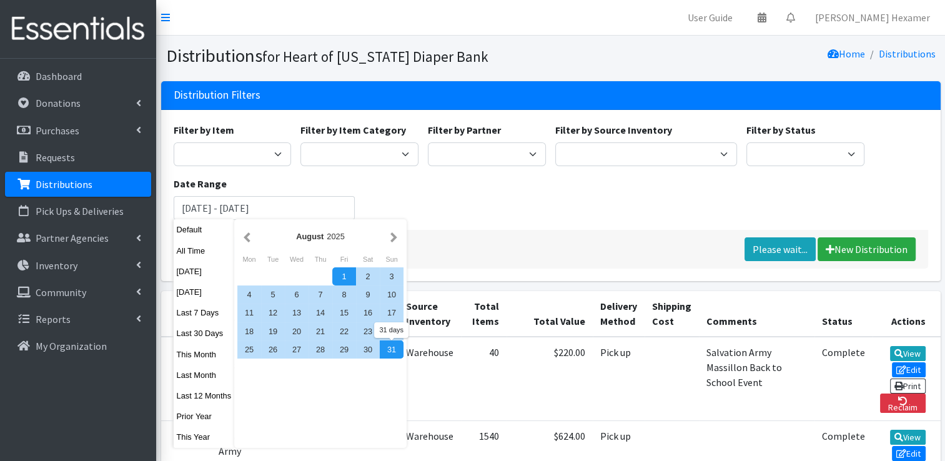
click at [392, 353] on div "31" at bounding box center [392, 349] width 24 height 18
type input "[DATE] - [DATE]"
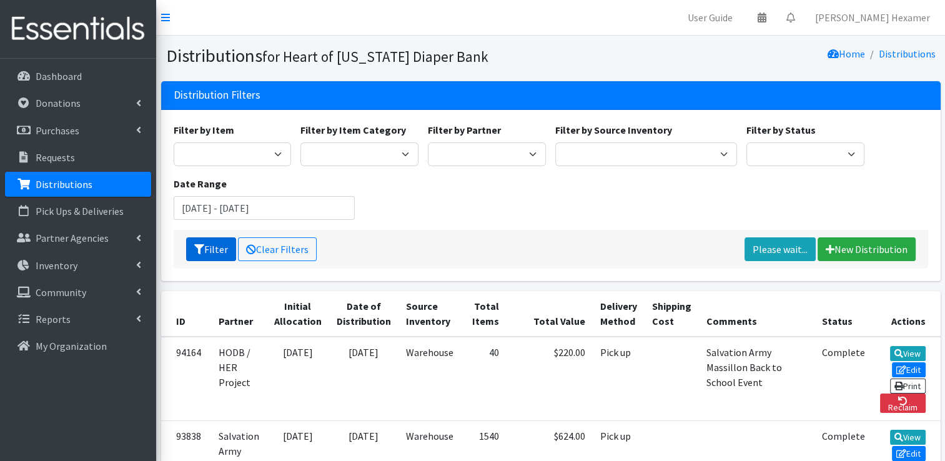
click at [222, 241] on button "Filter" at bounding box center [211, 249] width 50 height 24
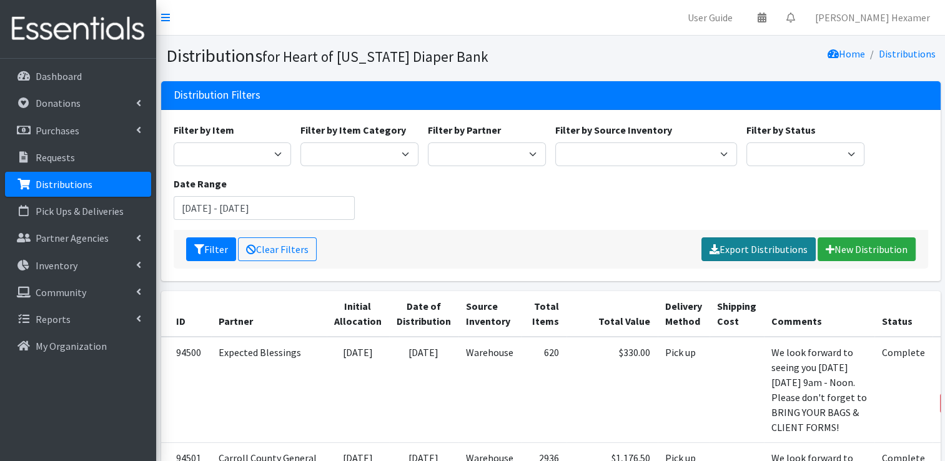
click at [732, 245] on link "Export Distributions" at bounding box center [758, 249] width 114 height 24
click at [295, 211] on input "[DATE] - [DATE]" at bounding box center [265, 208] width 182 height 24
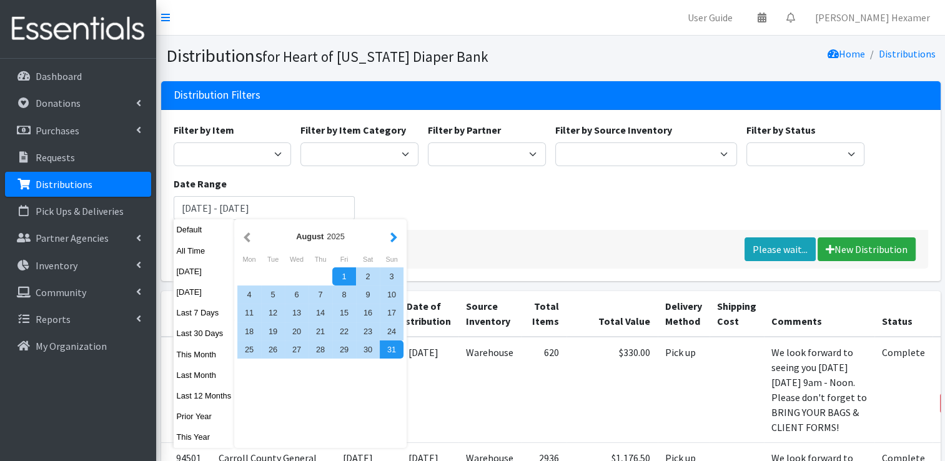
click at [390, 235] on button "button" at bounding box center [393, 236] width 13 height 16
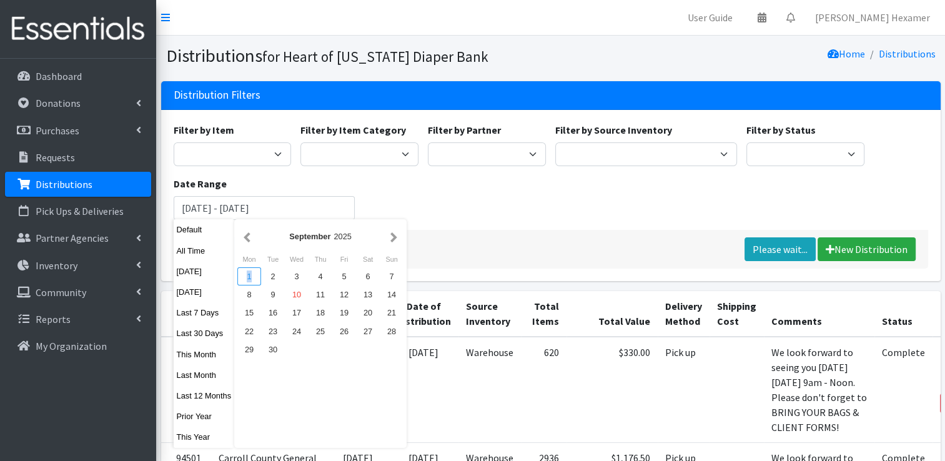
click at [248, 273] on div "1" at bounding box center [249, 276] width 24 height 18
click at [299, 298] on div "10" at bounding box center [297, 294] width 24 height 18
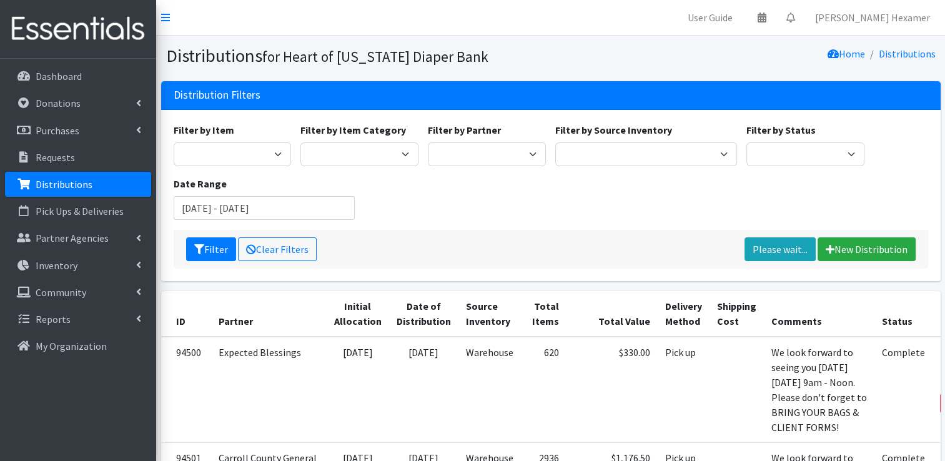
type input "[DATE] - [DATE]"
click at [192, 250] on button "Filter" at bounding box center [211, 249] width 50 height 24
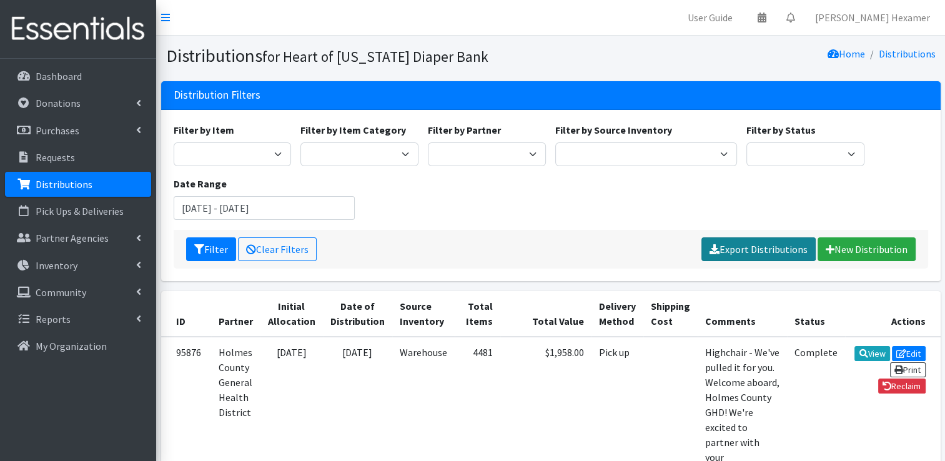
click at [747, 247] on link "Export Distributions" at bounding box center [758, 249] width 114 height 24
click at [44, 185] on p "Distributions" at bounding box center [64, 184] width 57 height 12
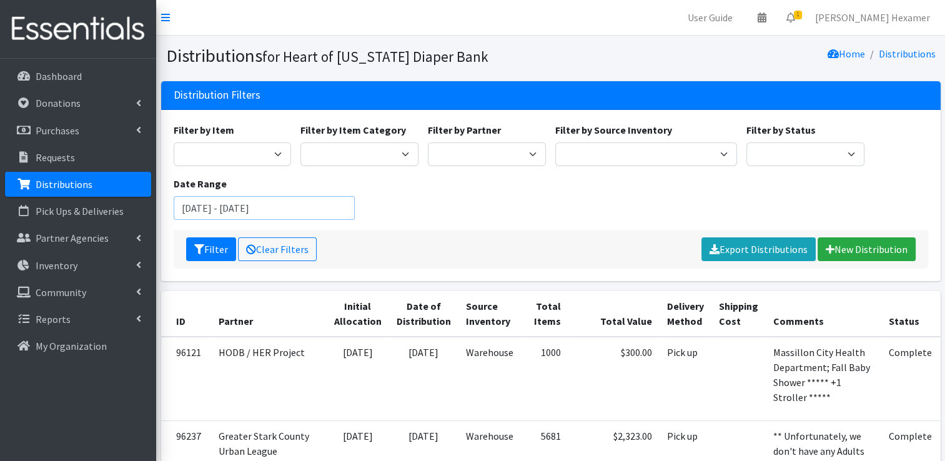
click at [316, 204] on input "July 10, 2025 - October 10, 2025" at bounding box center [265, 208] width 182 height 24
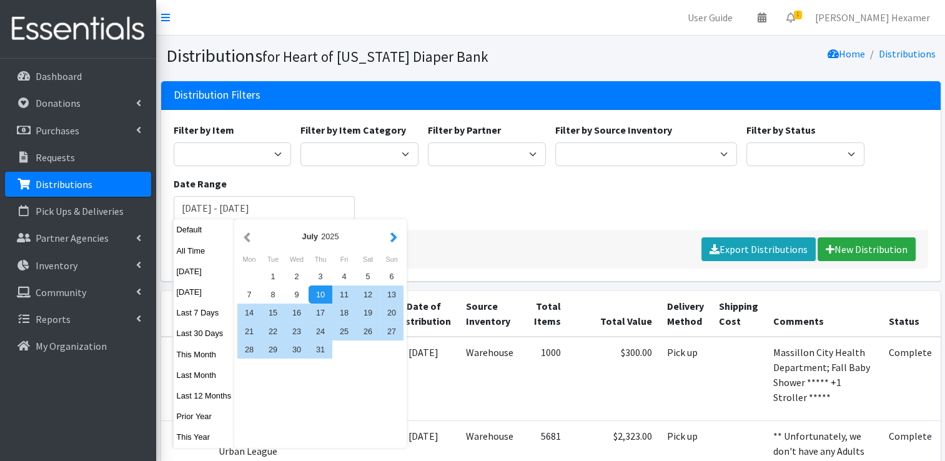
click at [391, 235] on button "button" at bounding box center [393, 236] width 13 height 16
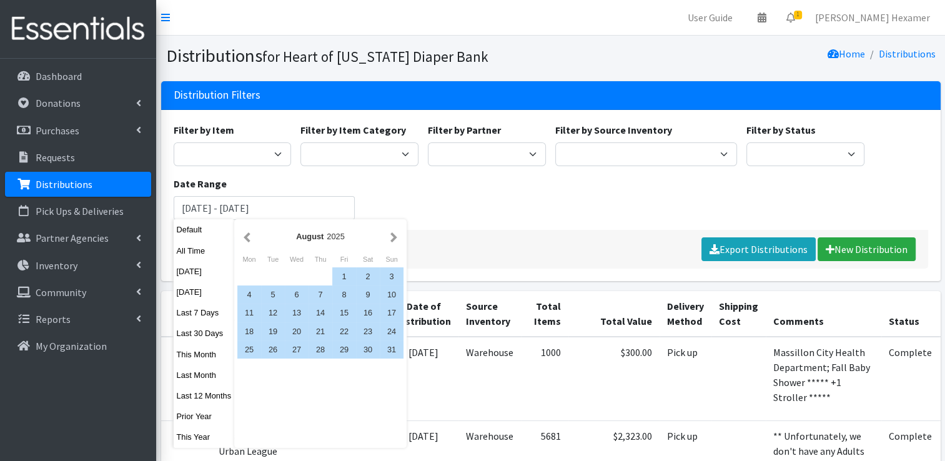
click at [391, 235] on button "button" at bounding box center [393, 236] width 13 height 16
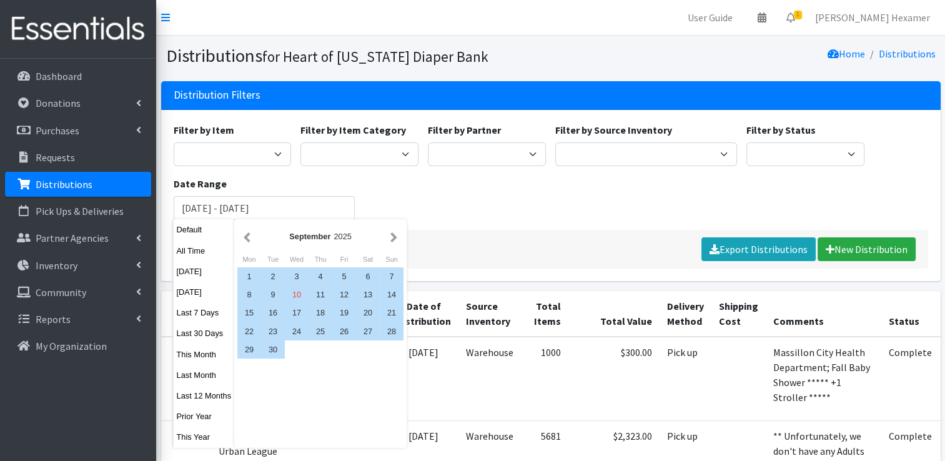
click at [391, 235] on button "button" at bounding box center [393, 236] width 13 height 16
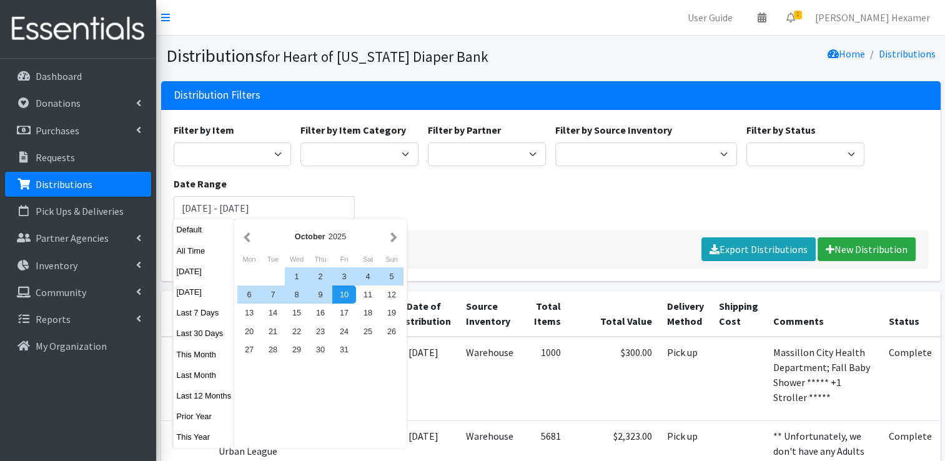
click at [391, 235] on button "button" at bounding box center [393, 236] width 13 height 16
click at [255, 235] on div "November 2025" at bounding box center [320, 236] width 134 height 12
click at [247, 236] on button "button" at bounding box center [246, 236] width 13 height 16
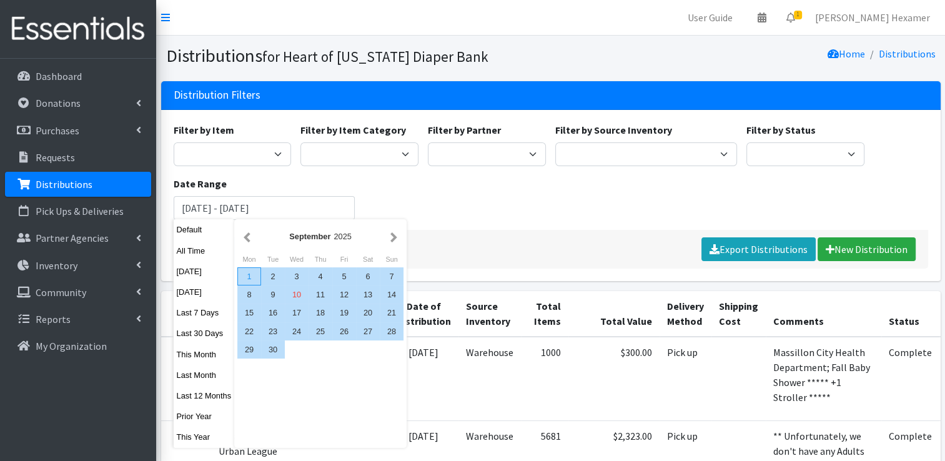
click at [248, 273] on div "1" at bounding box center [249, 276] width 24 height 18
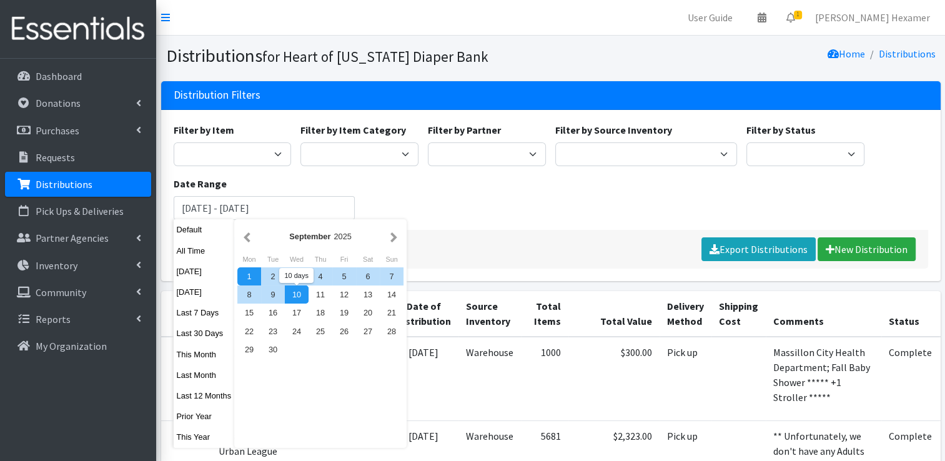
click at [292, 295] on div "10" at bounding box center [297, 294] width 24 height 18
type input "September 1, 2025 - September 10, 2025"
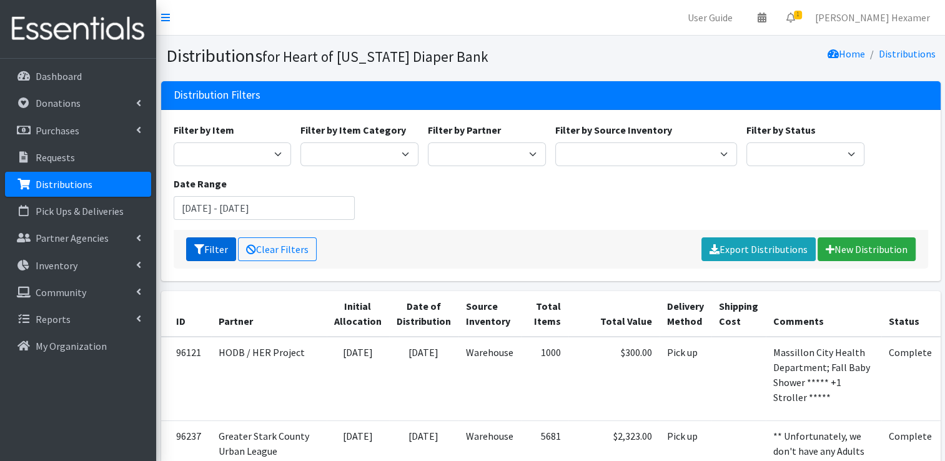
click at [204, 243] on button "Filter" at bounding box center [211, 249] width 50 height 24
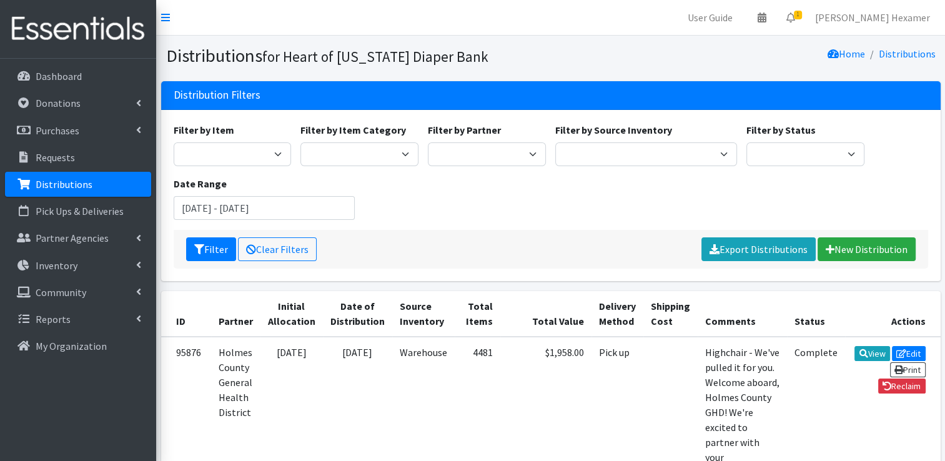
click at [393, 206] on div "Filter by Item Adult Large Adult Medium Adult Small Adult X Large Adult X-Small…" at bounding box center [550, 175] width 763 height 107
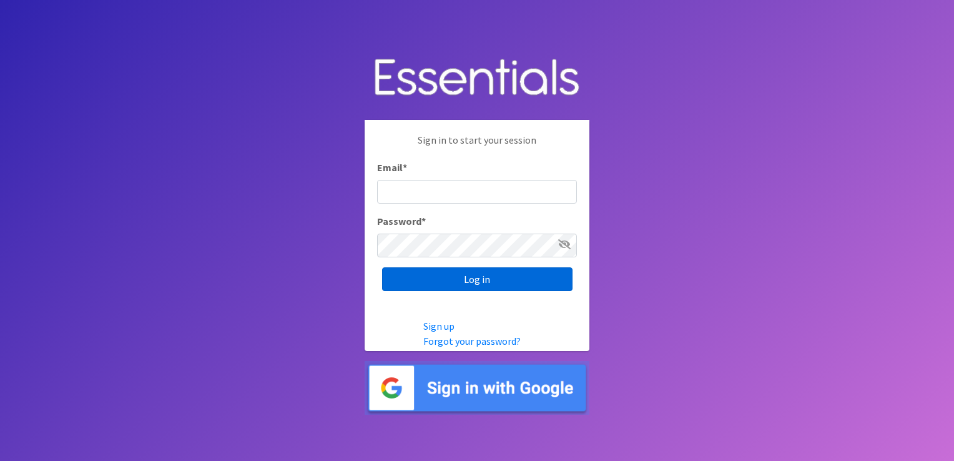
type input "[PERSON_NAME][EMAIL_ADDRESS][DOMAIN_NAME]"
click at [415, 278] on input "Log in" at bounding box center [477, 279] width 190 height 24
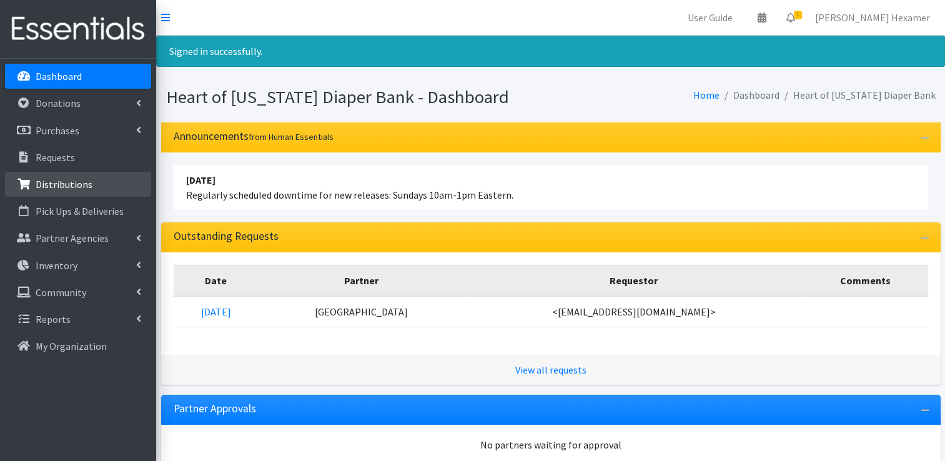
click at [50, 184] on p "Distributions" at bounding box center [64, 184] width 57 height 12
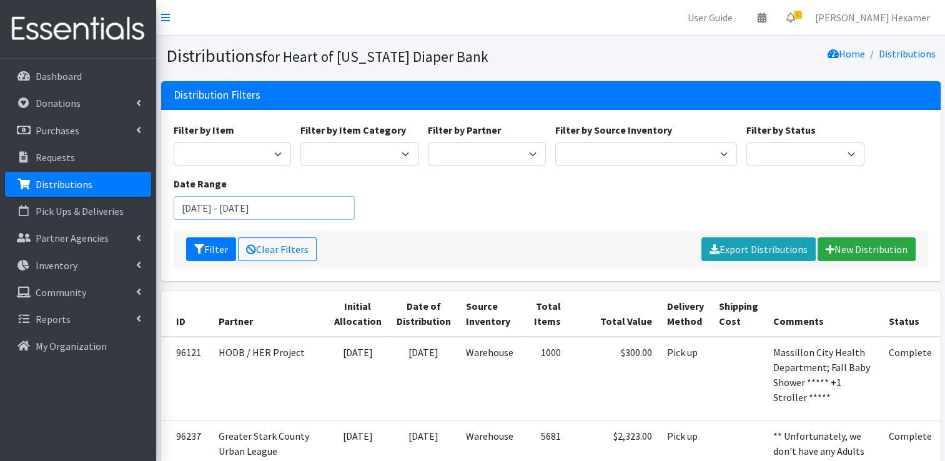
click at [220, 210] on input "[DATE] - [DATE]" at bounding box center [265, 208] width 182 height 24
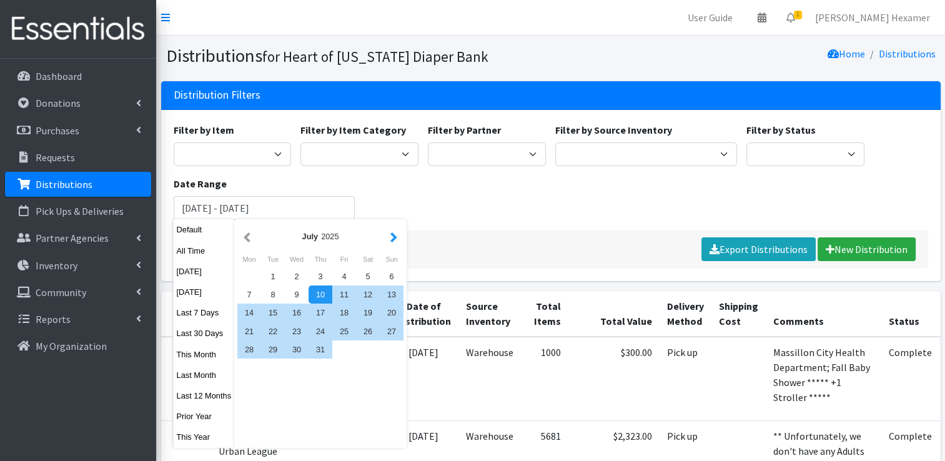
click at [391, 238] on button "button" at bounding box center [393, 236] width 13 height 16
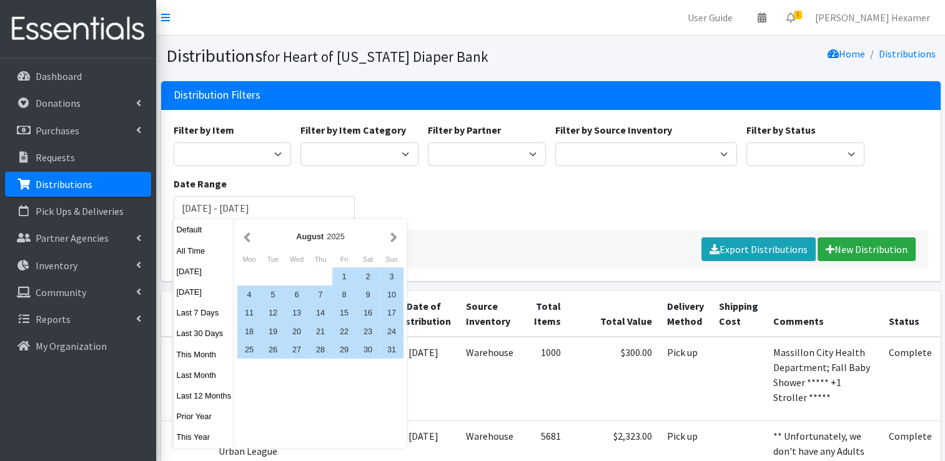
click at [391, 238] on button "button" at bounding box center [393, 236] width 13 height 16
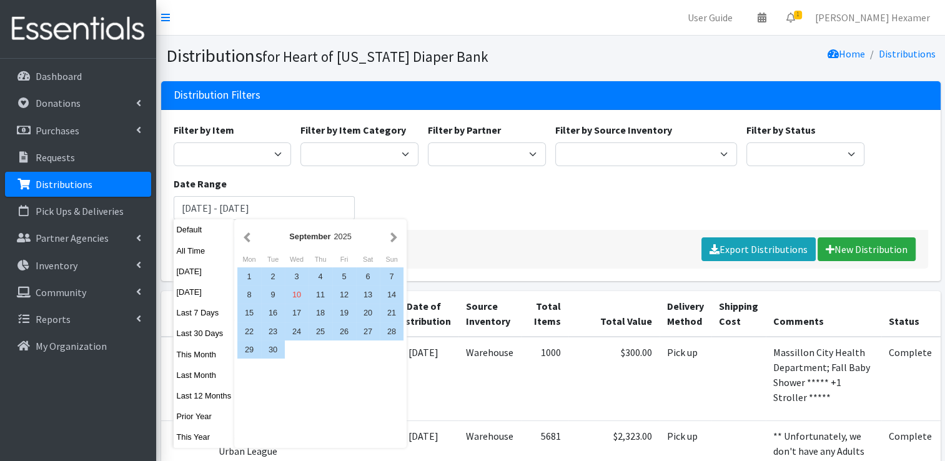
click at [391, 238] on button "button" at bounding box center [393, 236] width 13 height 16
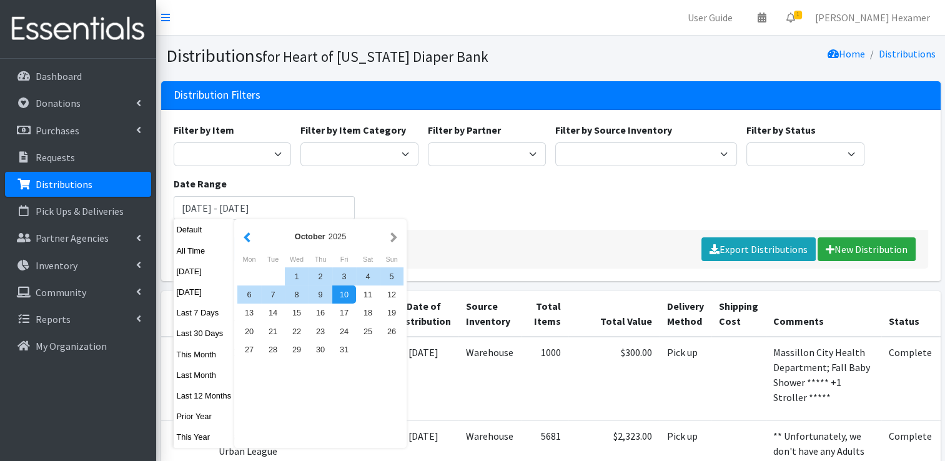
click at [245, 237] on button "button" at bounding box center [246, 236] width 13 height 16
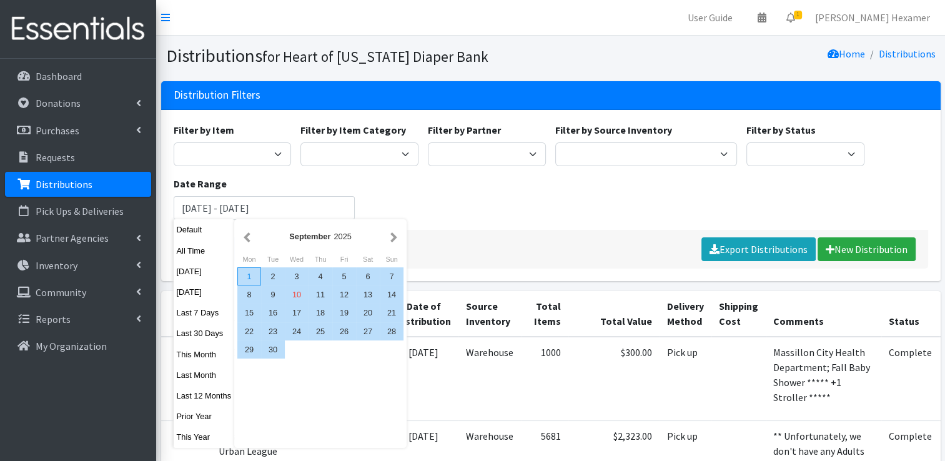
click at [247, 276] on div "1" at bounding box center [249, 276] width 24 height 18
click at [275, 348] on div "30" at bounding box center [273, 349] width 24 height 18
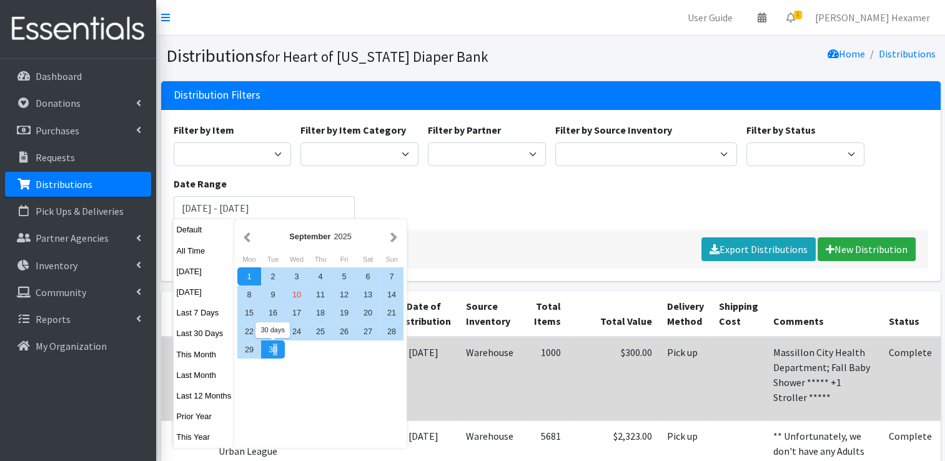
type input "[DATE] - [DATE]"
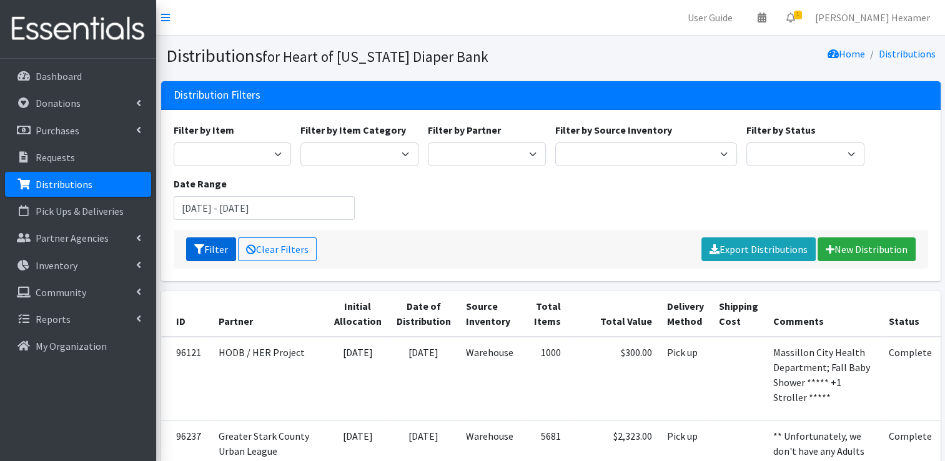
click at [211, 258] on button "Filter" at bounding box center [211, 249] width 50 height 24
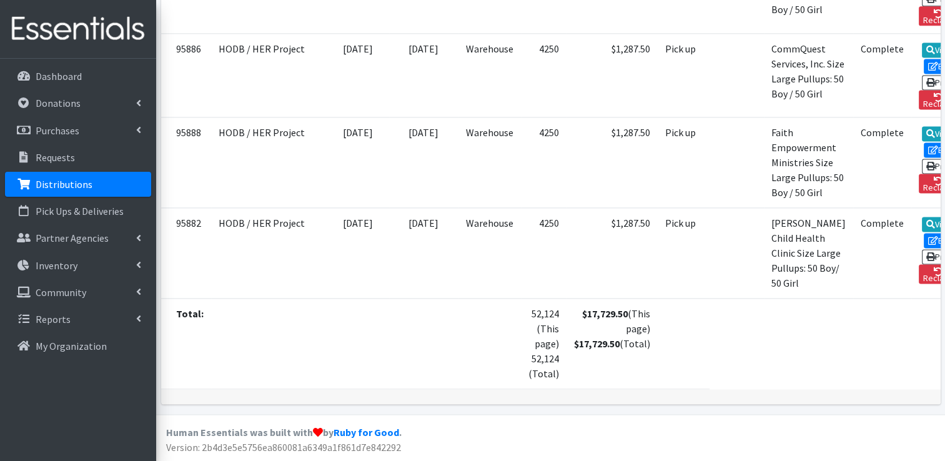
scroll to position [1998, 0]
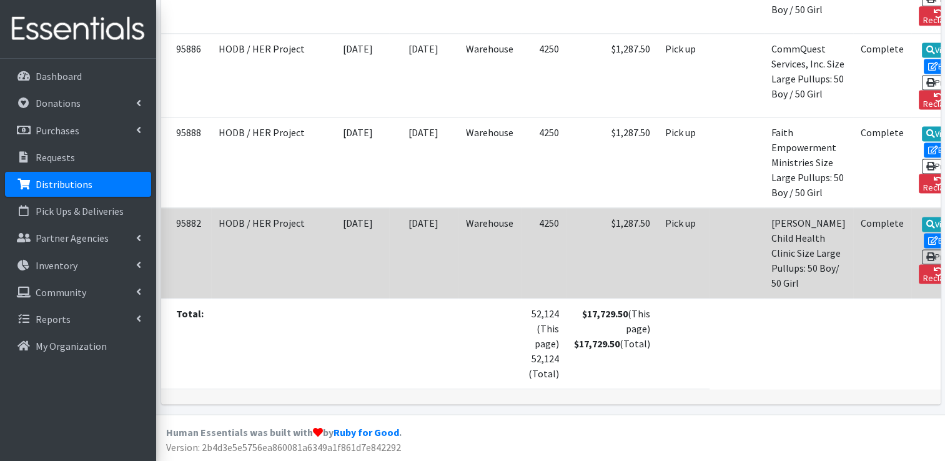
click at [458, 278] on td "Warehouse" at bounding box center [489, 252] width 62 height 91
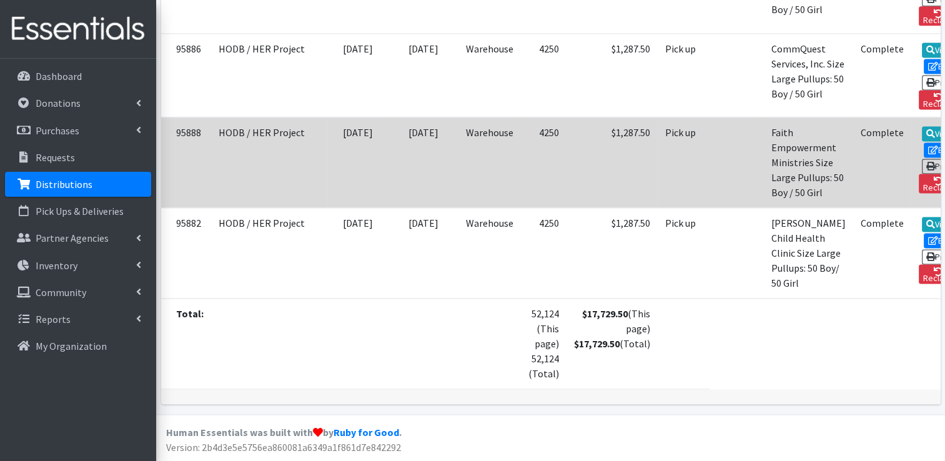
click at [458, 207] on td "Warehouse" at bounding box center [489, 162] width 62 height 91
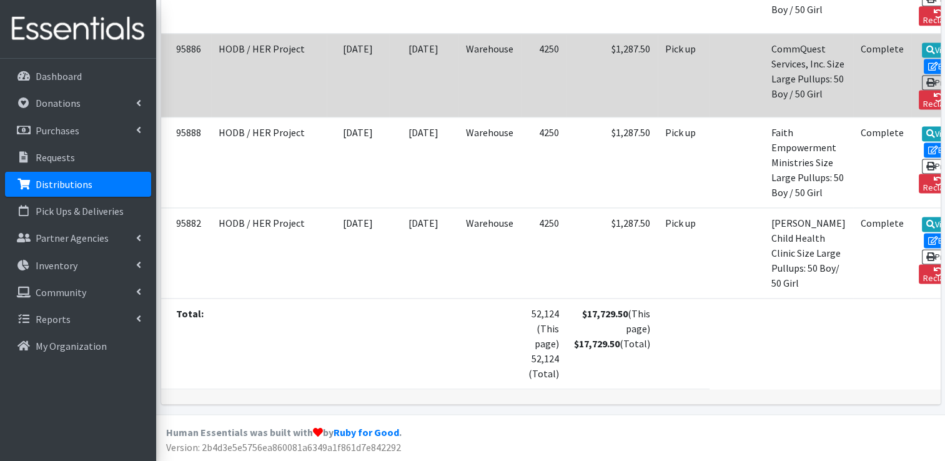
click at [458, 117] on td "Warehouse" at bounding box center [489, 75] width 62 height 84
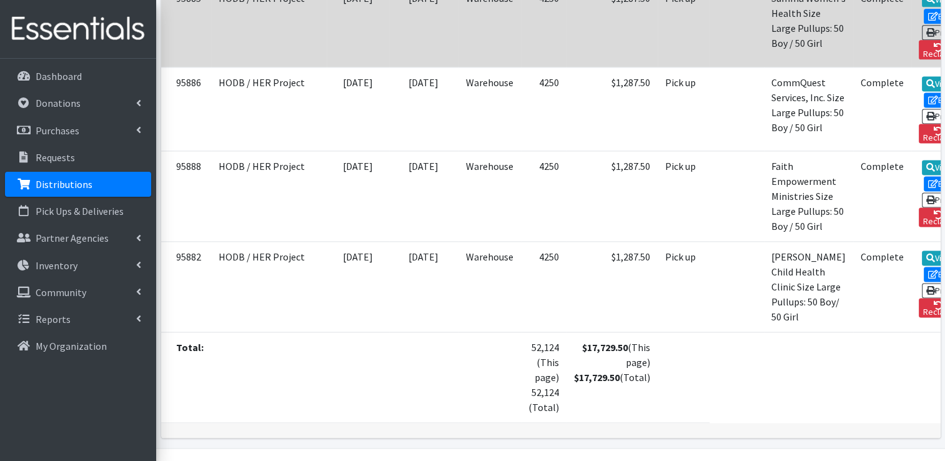
scroll to position [1686, 0]
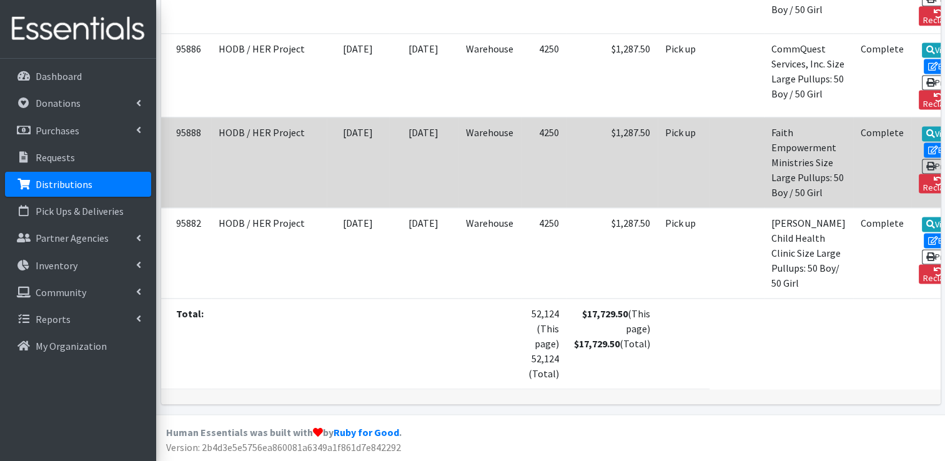
scroll to position [2036, 0]
